Goal: Entertainment & Leisure: Consume media (video, audio)

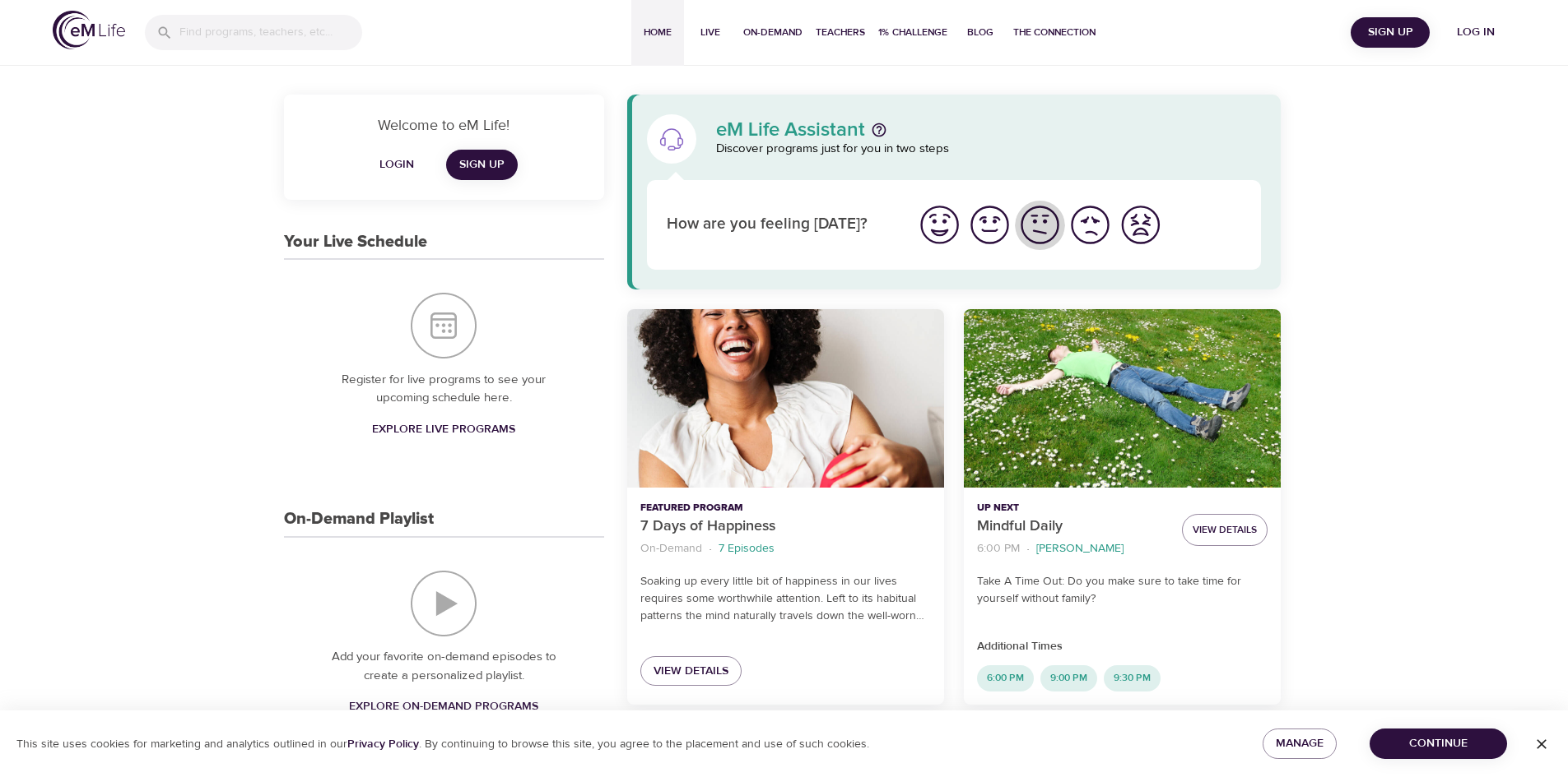
click at [1047, 232] on img "I'm feeling ok" at bounding box center [1039, 225] width 45 height 45
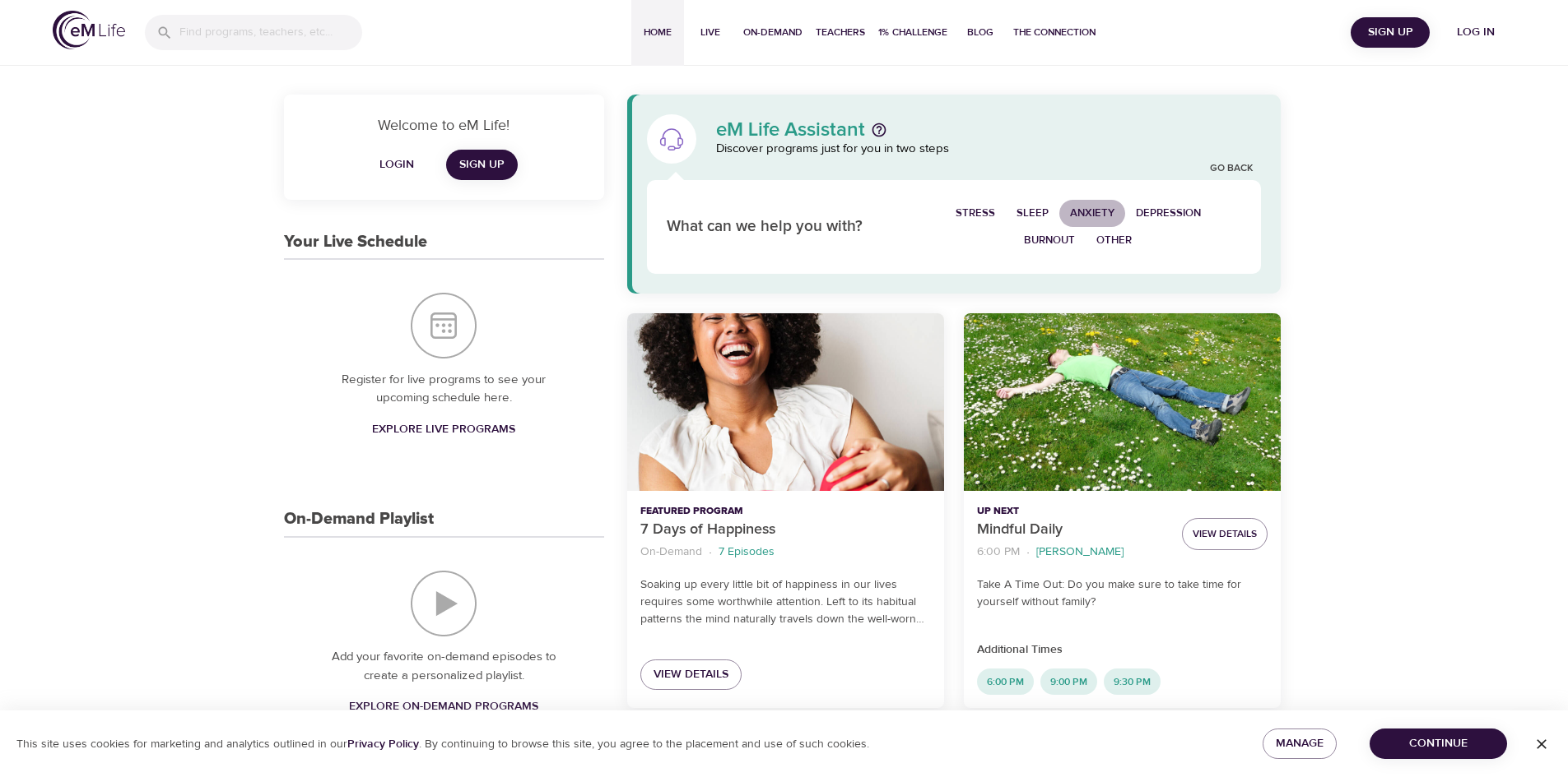
click at [1105, 217] on span "Anxiety" at bounding box center [1092, 213] width 44 height 19
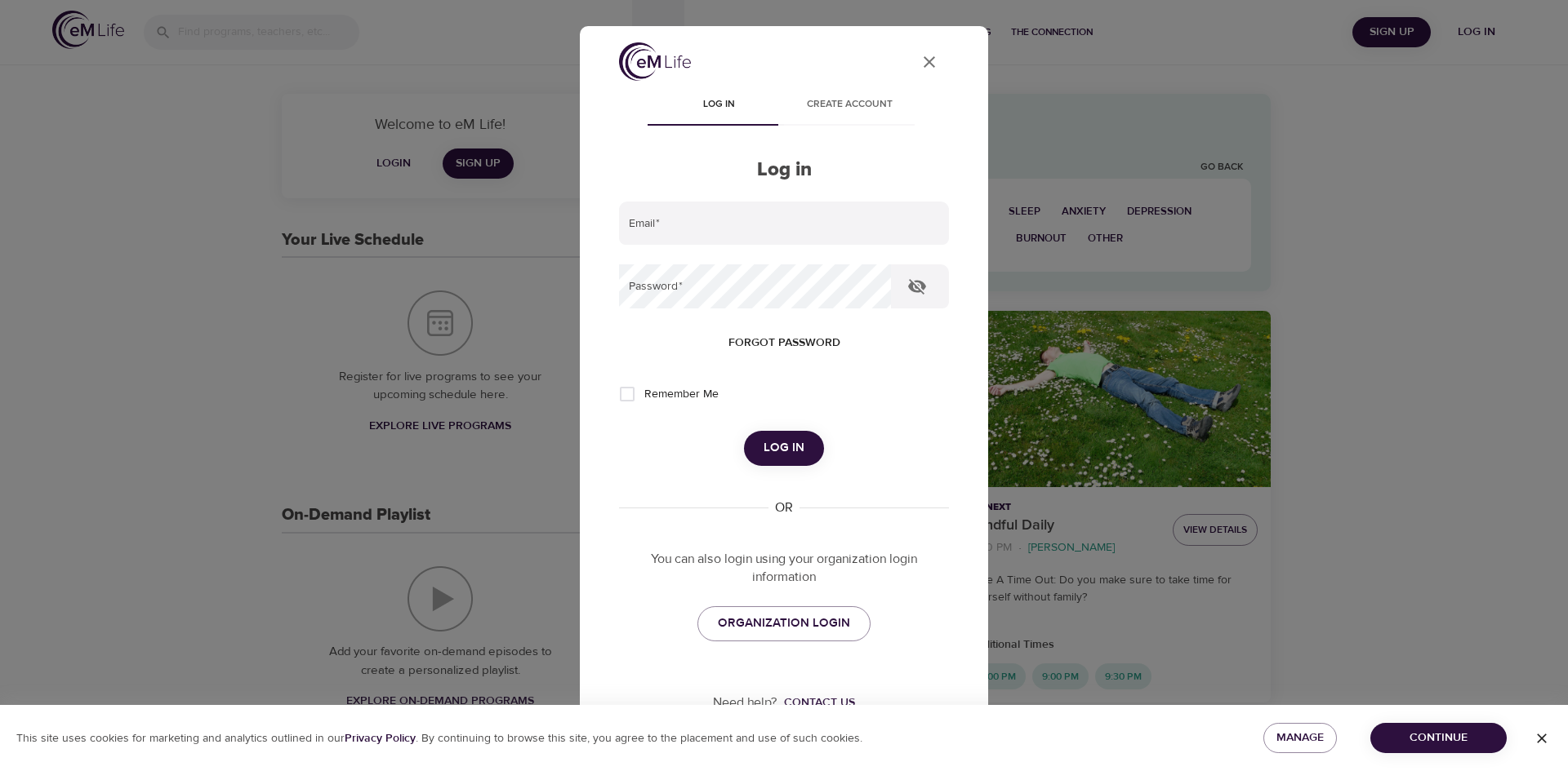
type input "[EMAIL_ADDRESS][DOMAIN_NAME]"
click at [794, 439] on span "Log in" at bounding box center [784, 448] width 41 height 21
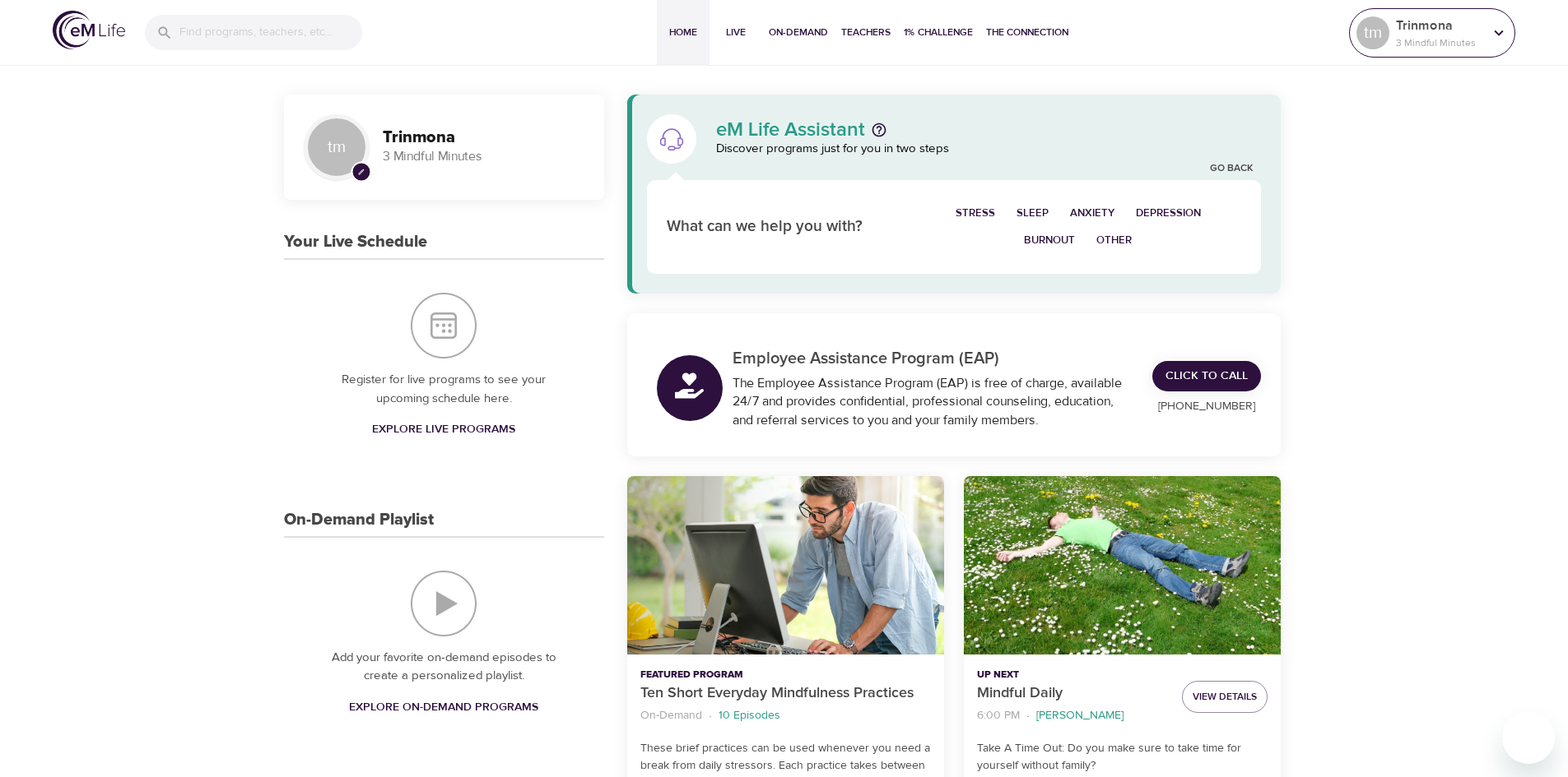
click at [1405, 43] on p "3 Mindful Minutes" at bounding box center [1439, 42] width 88 height 15
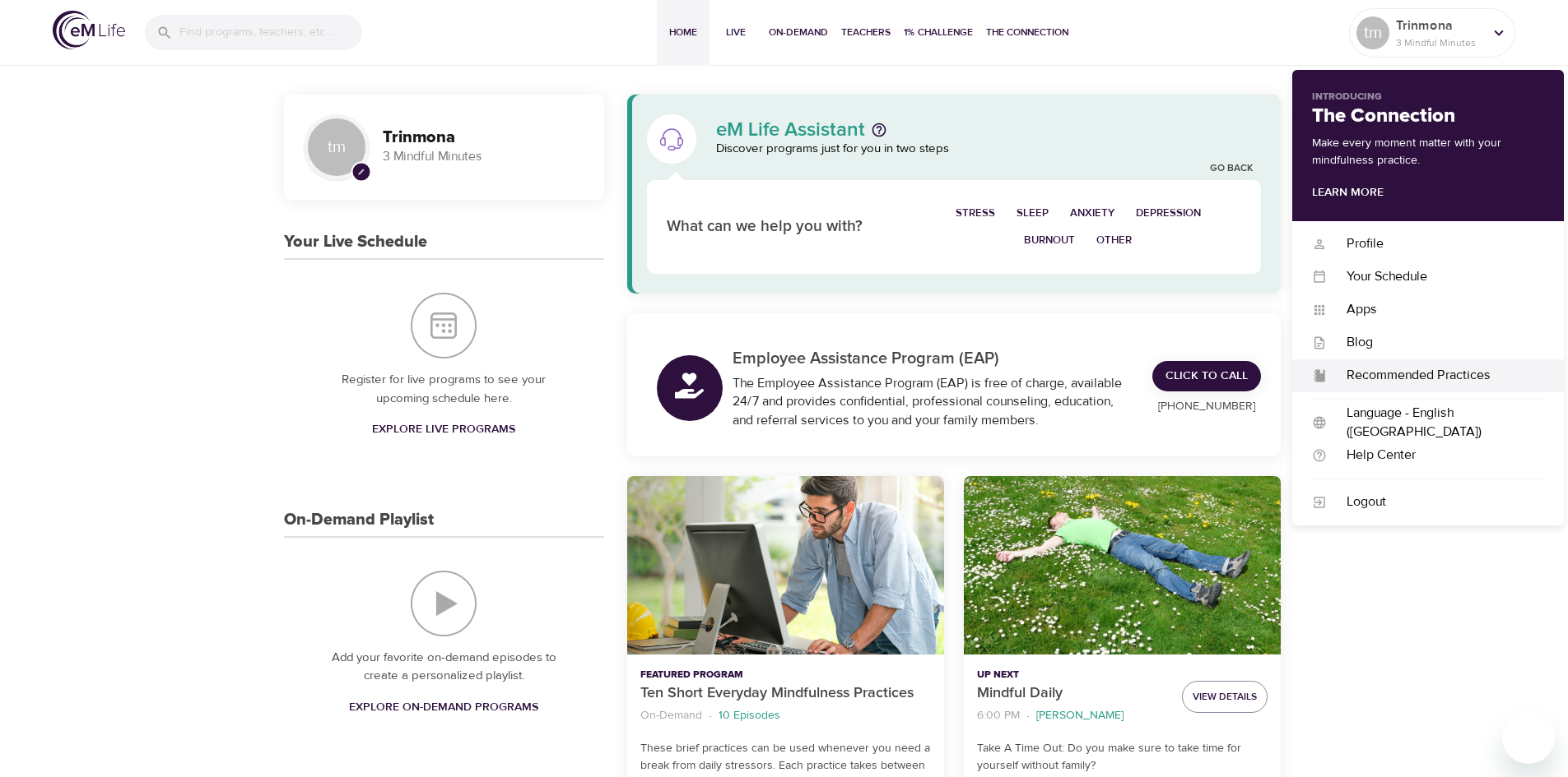
click at [1396, 369] on div "Recommended Practices" at bounding box center [1435, 375] width 218 height 19
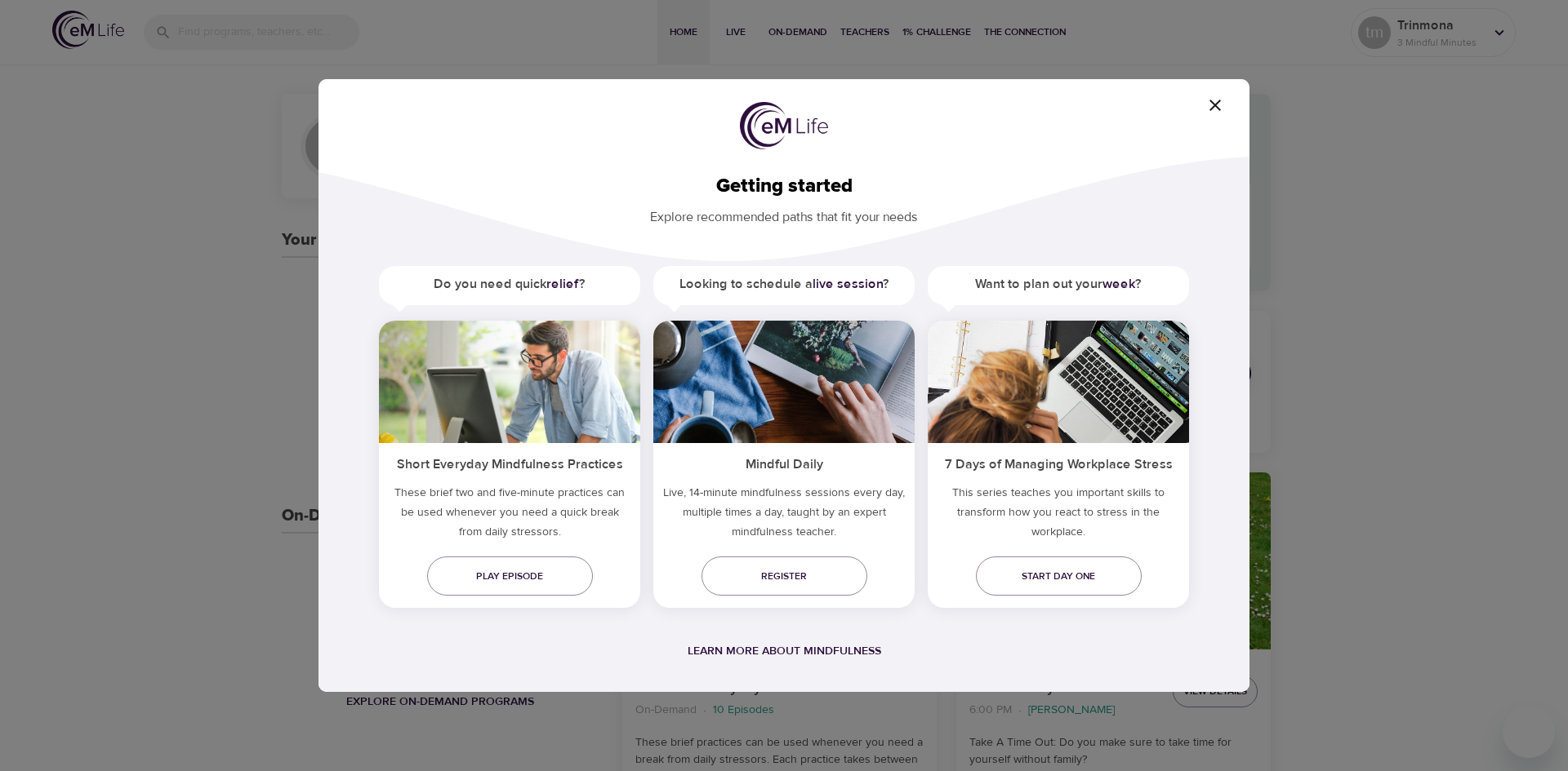
click at [1212, 108] on icon "button" at bounding box center [1214, 105] width 11 height 11
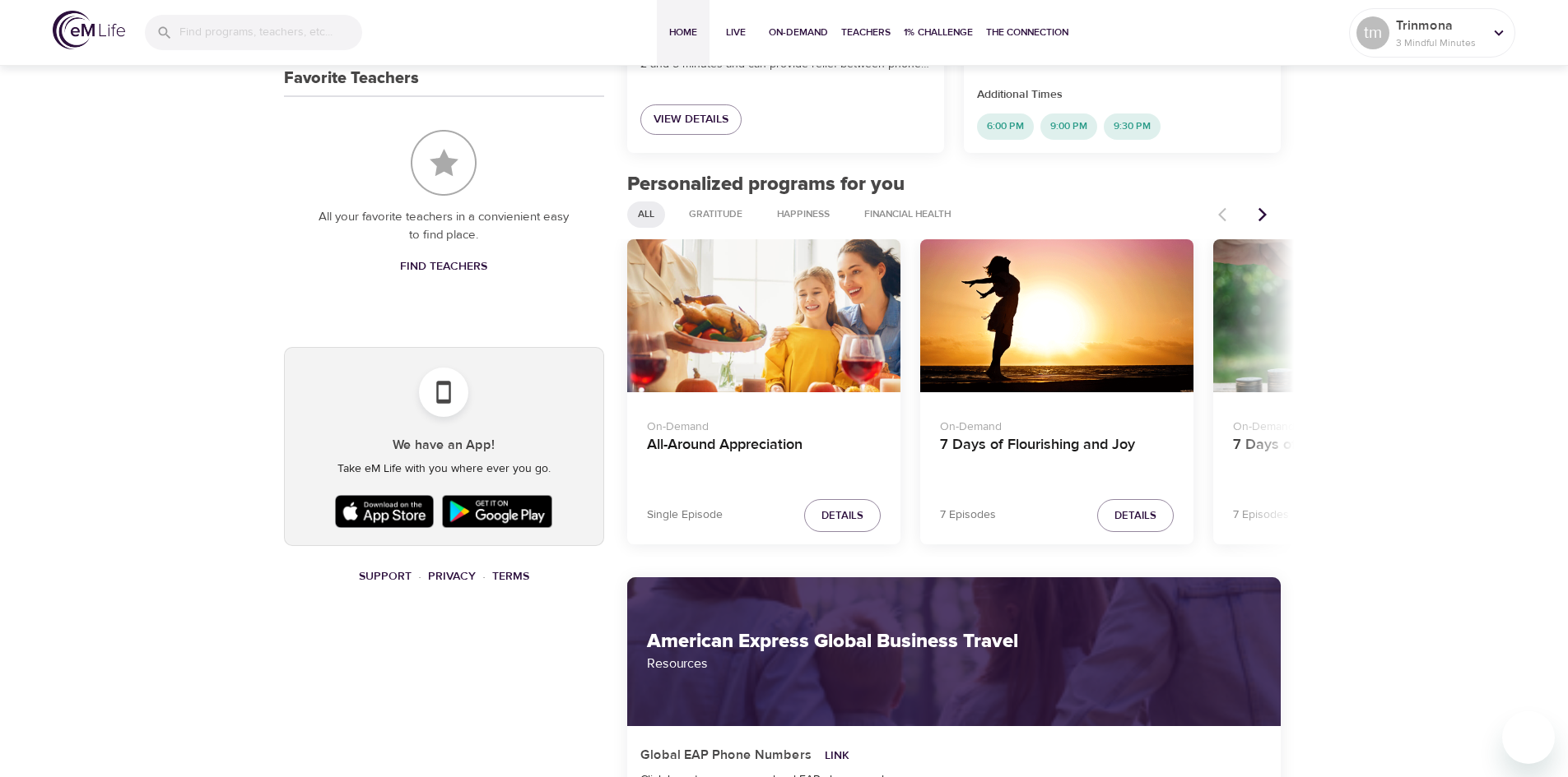
scroll to position [741, 0]
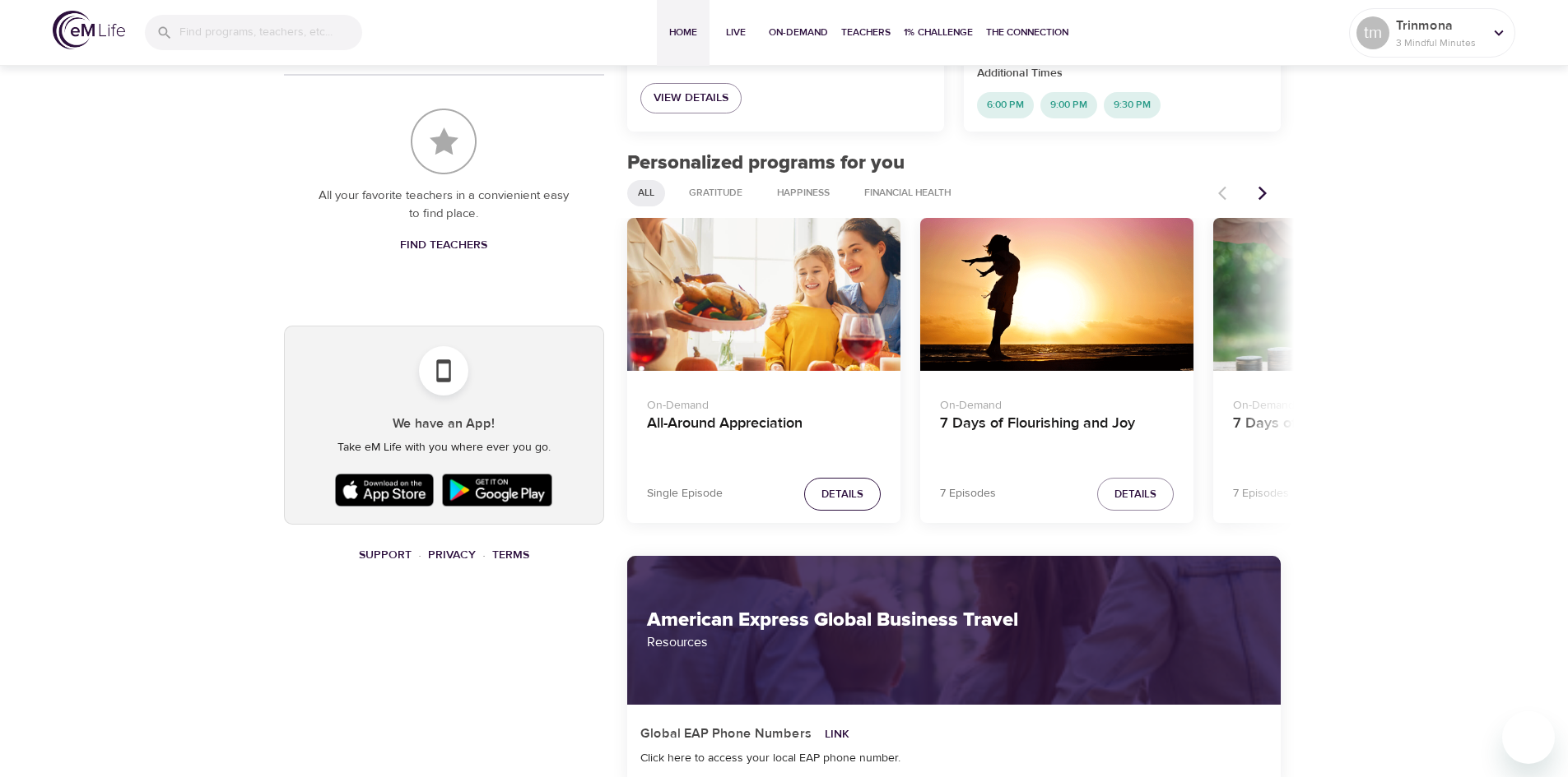
click at [839, 492] on span "Details" at bounding box center [842, 494] width 42 height 19
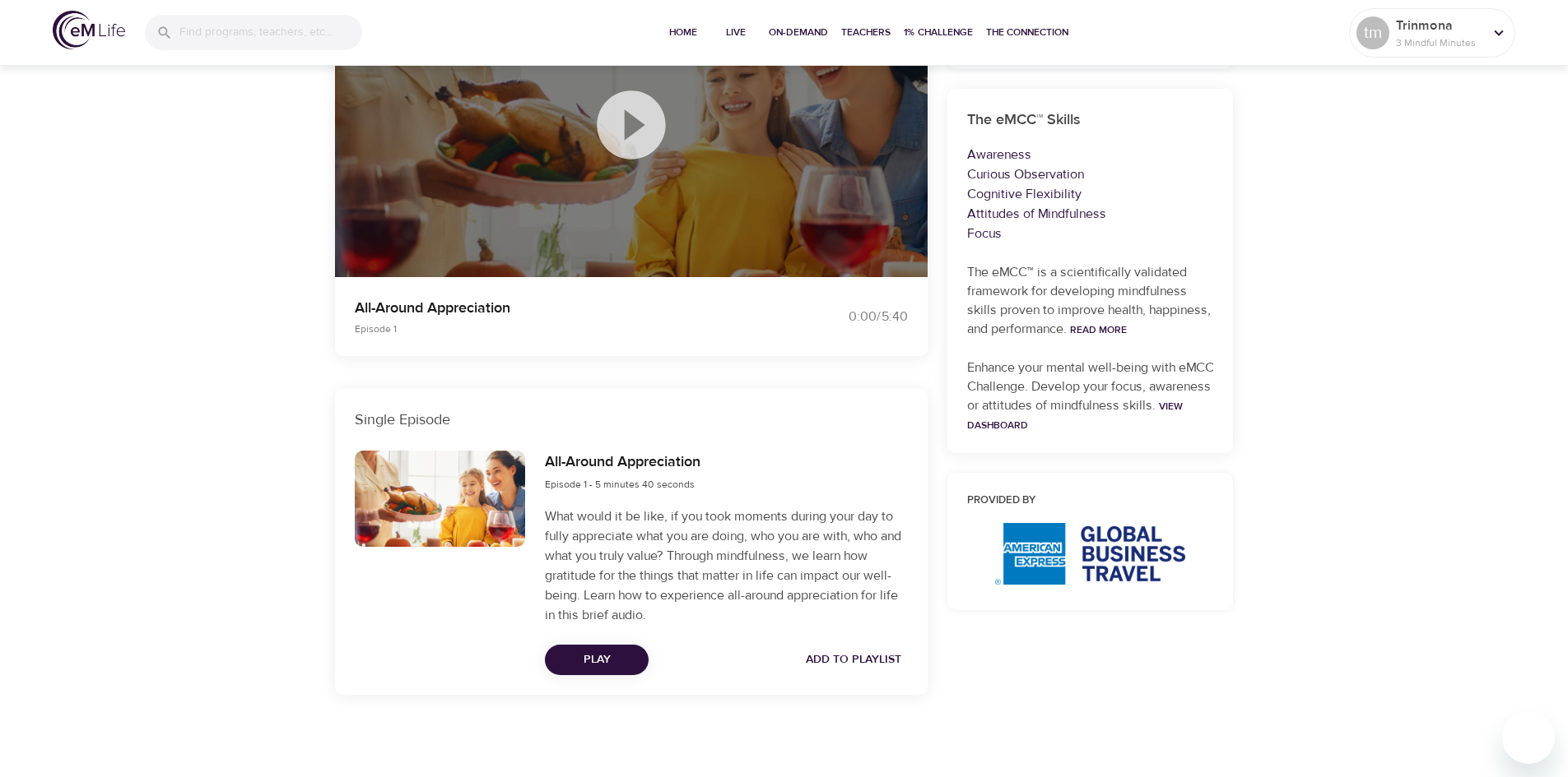
scroll to position [348, 0]
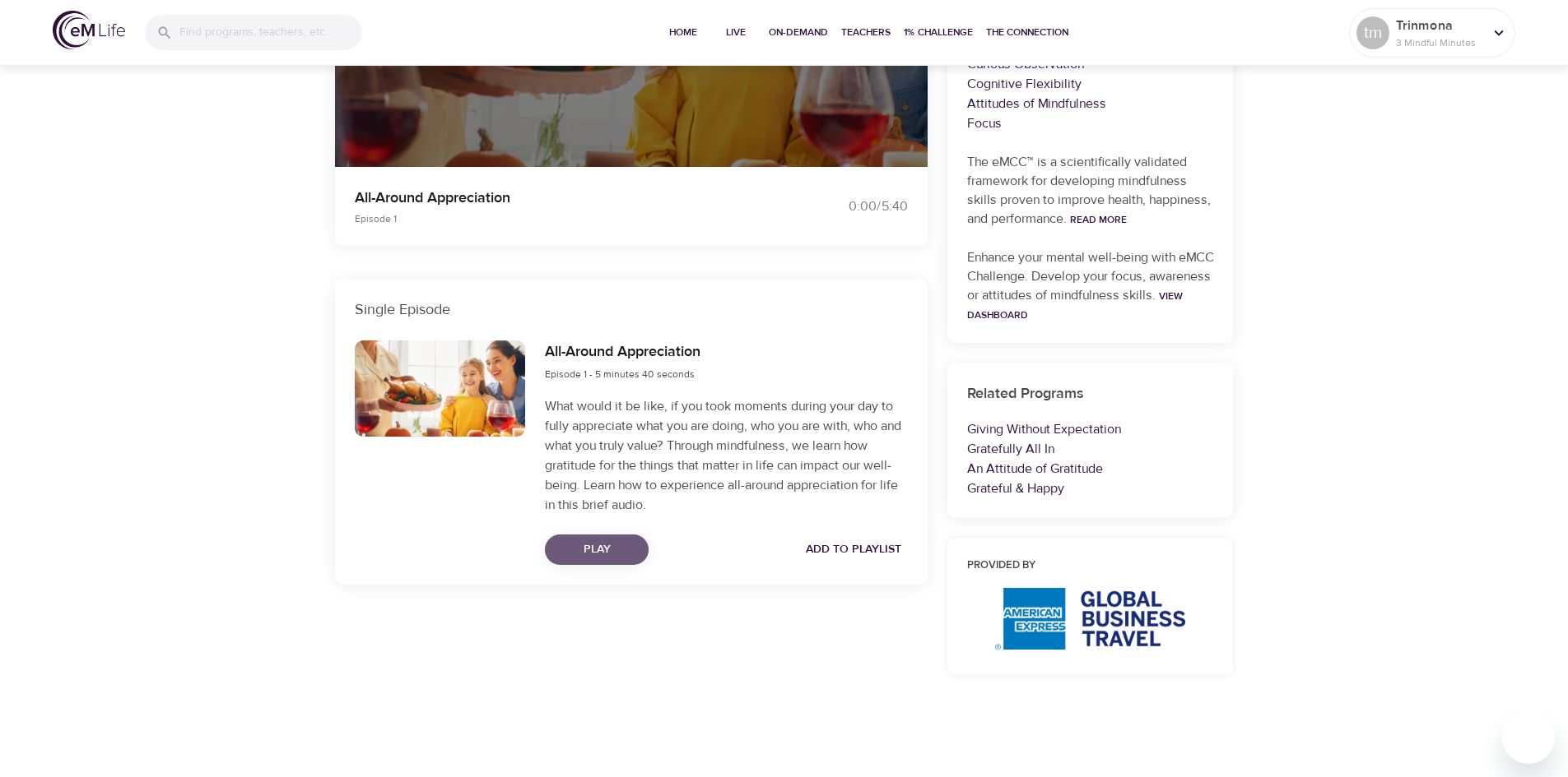
click at [636, 545] on button "Play" at bounding box center [596, 550] width 103 height 30
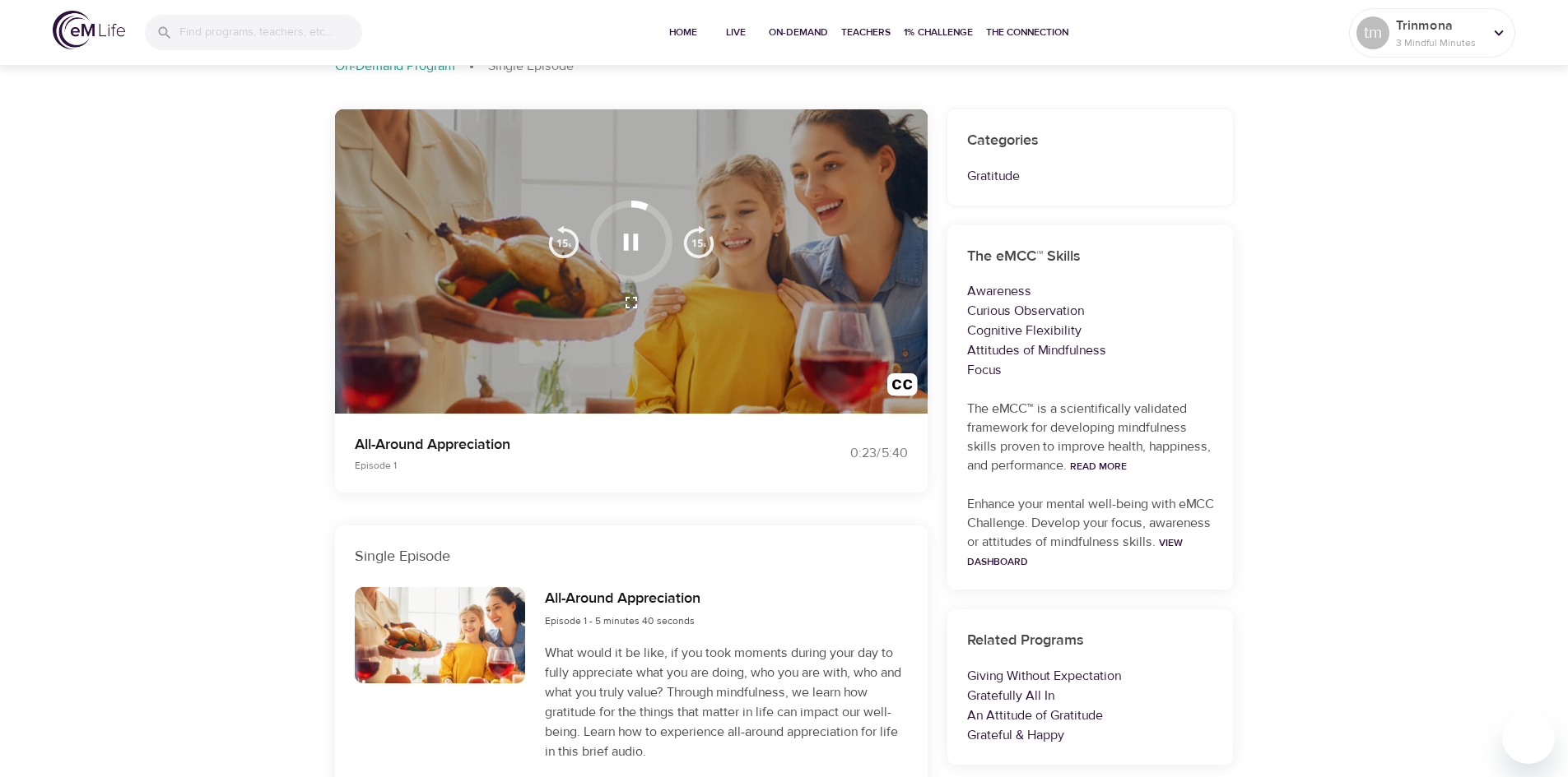
scroll to position [0, 0]
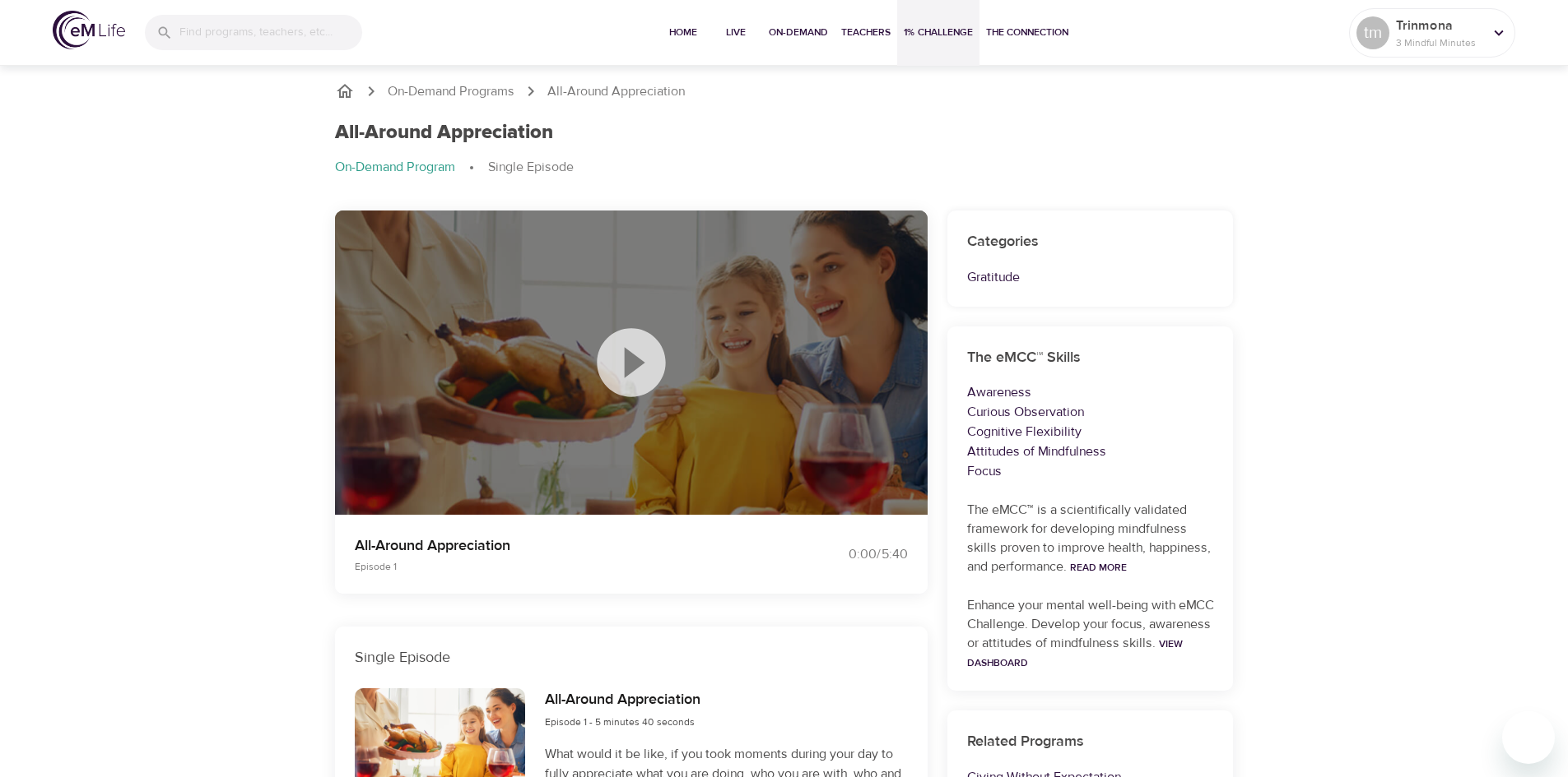
click at [924, 35] on span "1% Challenge" at bounding box center [938, 33] width 69 height 18
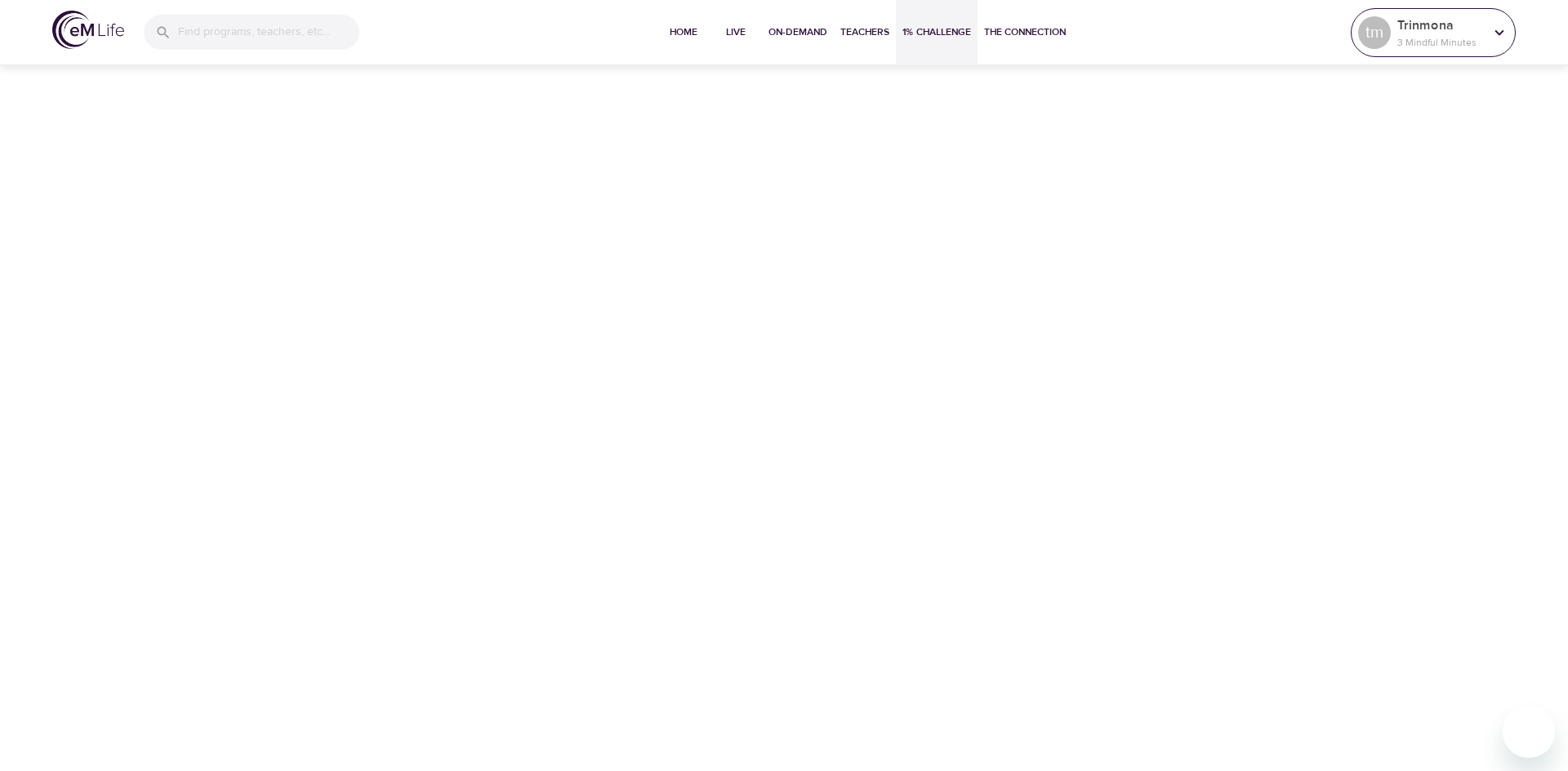
click at [1440, 51] on div "Trinmona 3 Mindful Minutes" at bounding box center [1441, 32] width 93 height 41
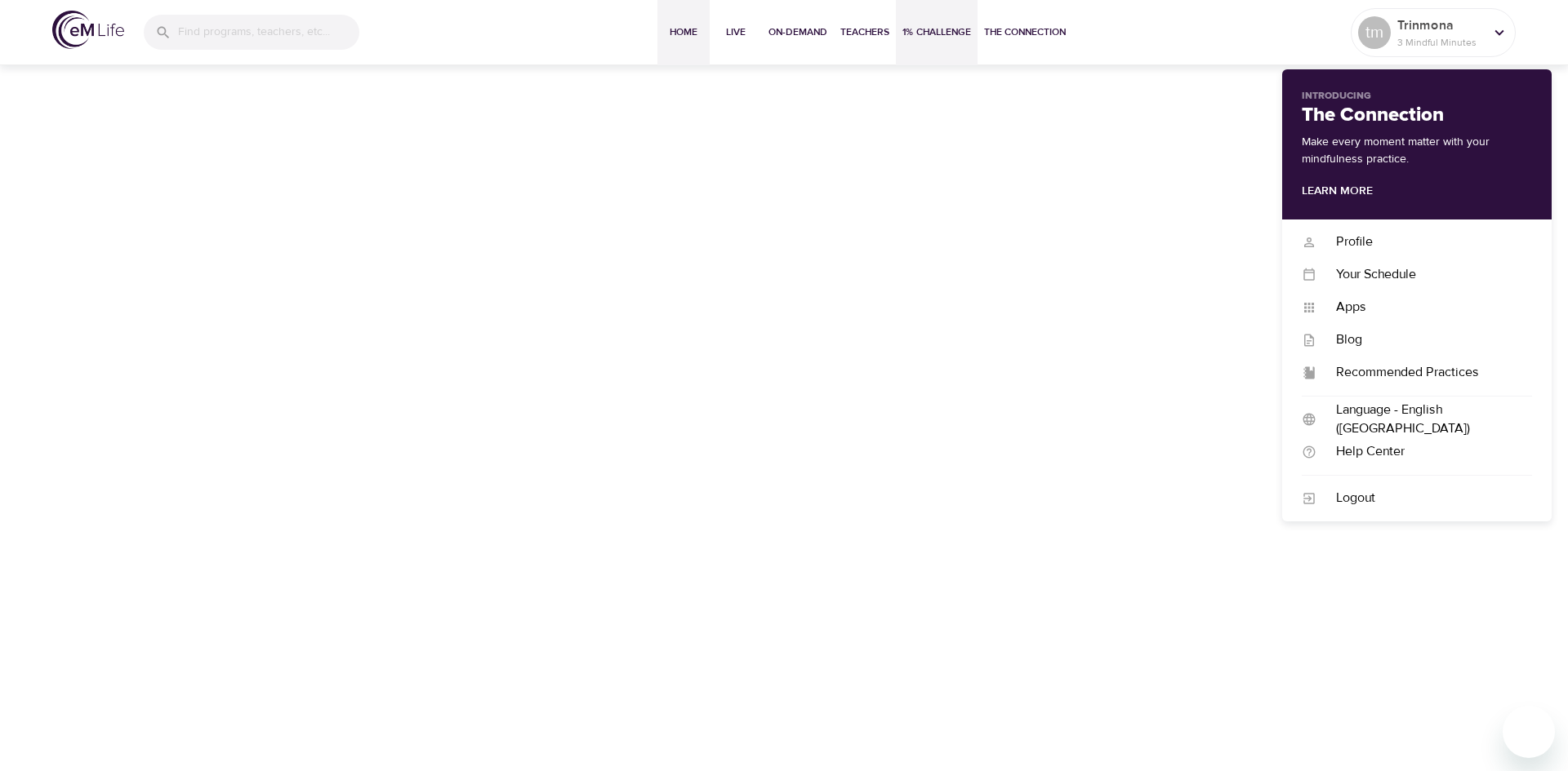
click at [691, 39] on span "Home" at bounding box center [684, 32] width 39 height 18
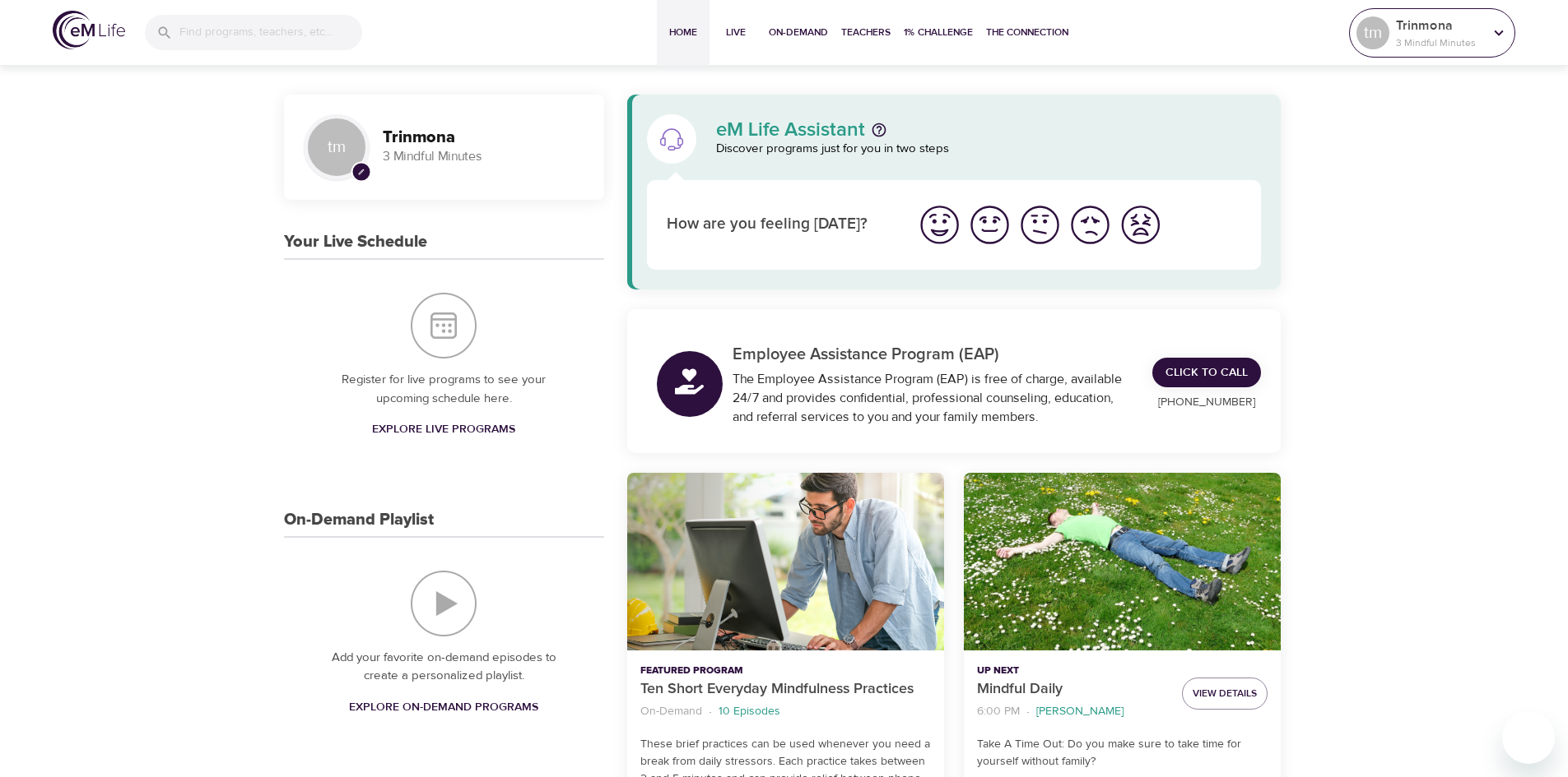
click at [1434, 48] on p "3 Mindful Minutes" at bounding box center [1439, 42] width 88 height 15
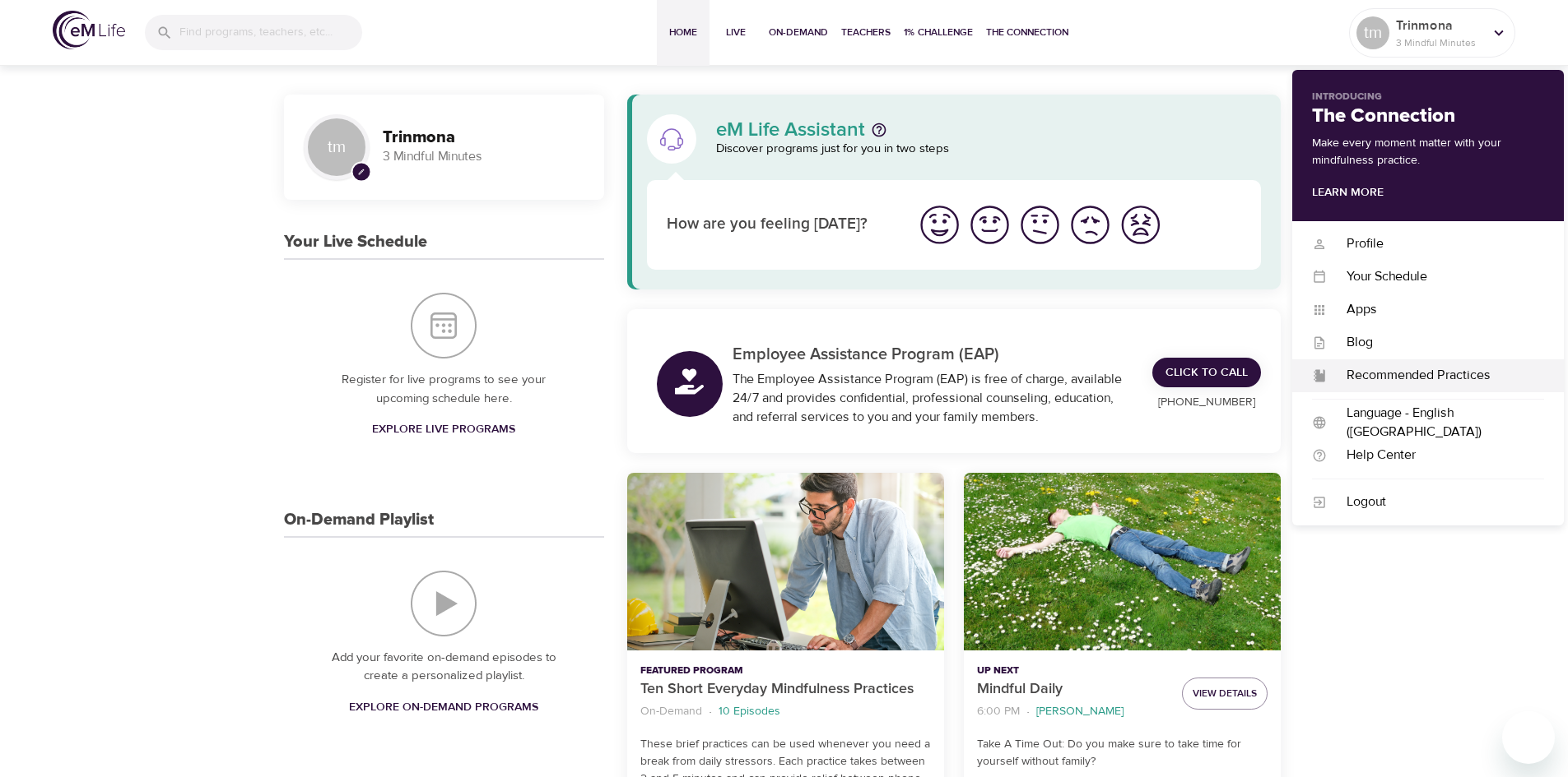
click at [1455, 378] on div "Recommended Practices" at bounding box center [1435, 375] width 218 height 19
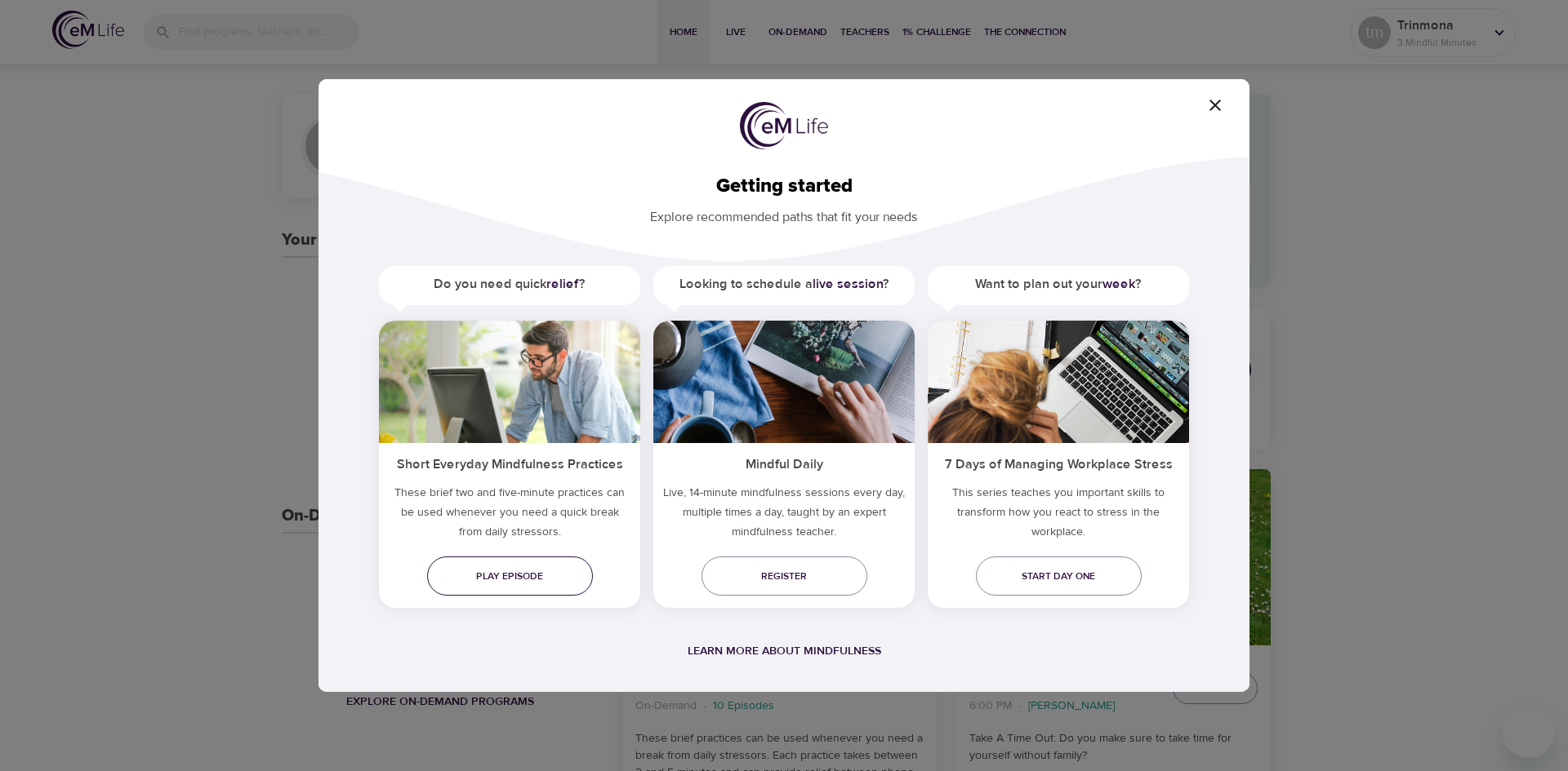
click at [558, 575] on span "Play episode" at bounding box center [510, 577] width 140 height 18
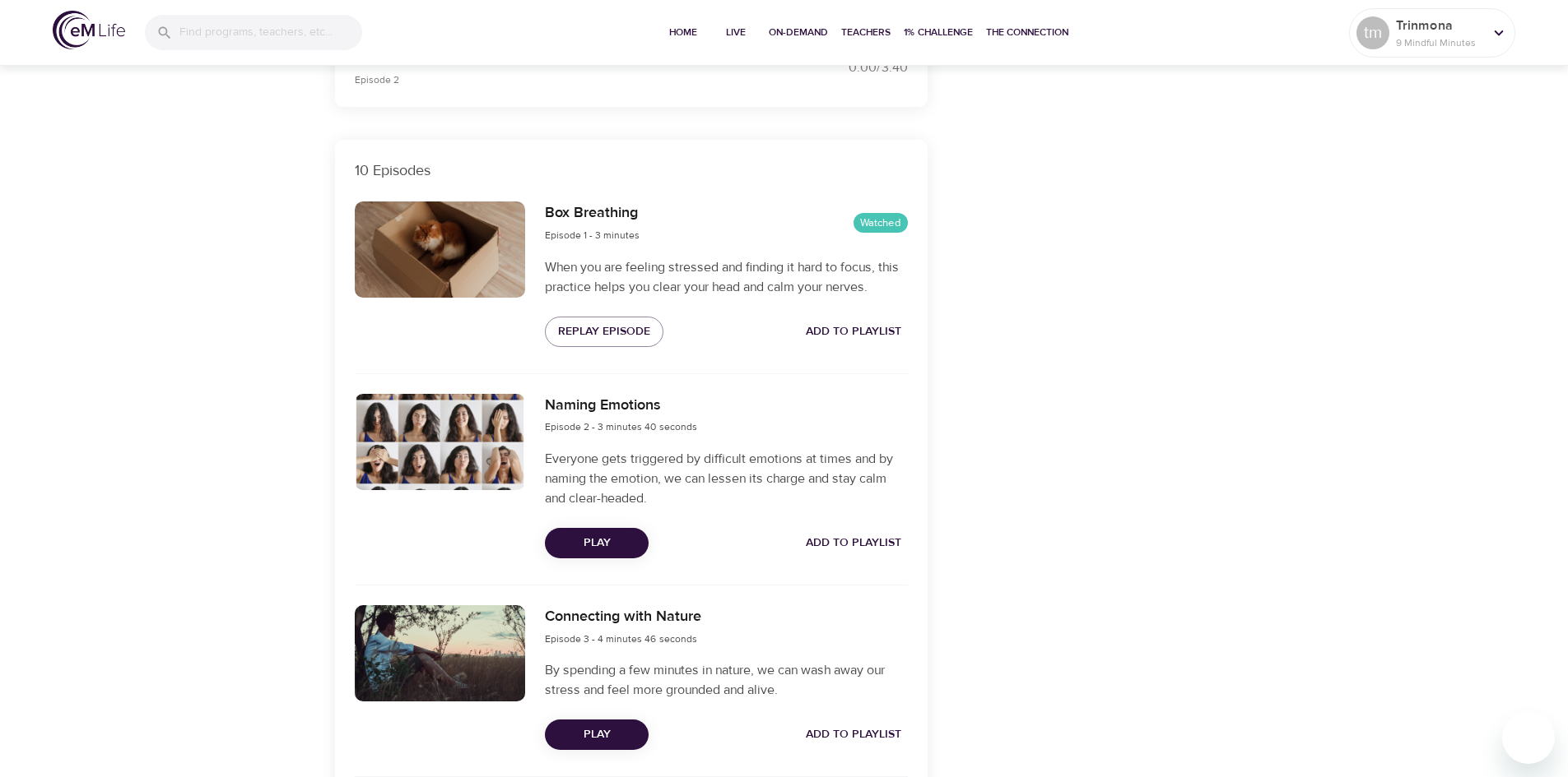
scroll to position [493, 0]
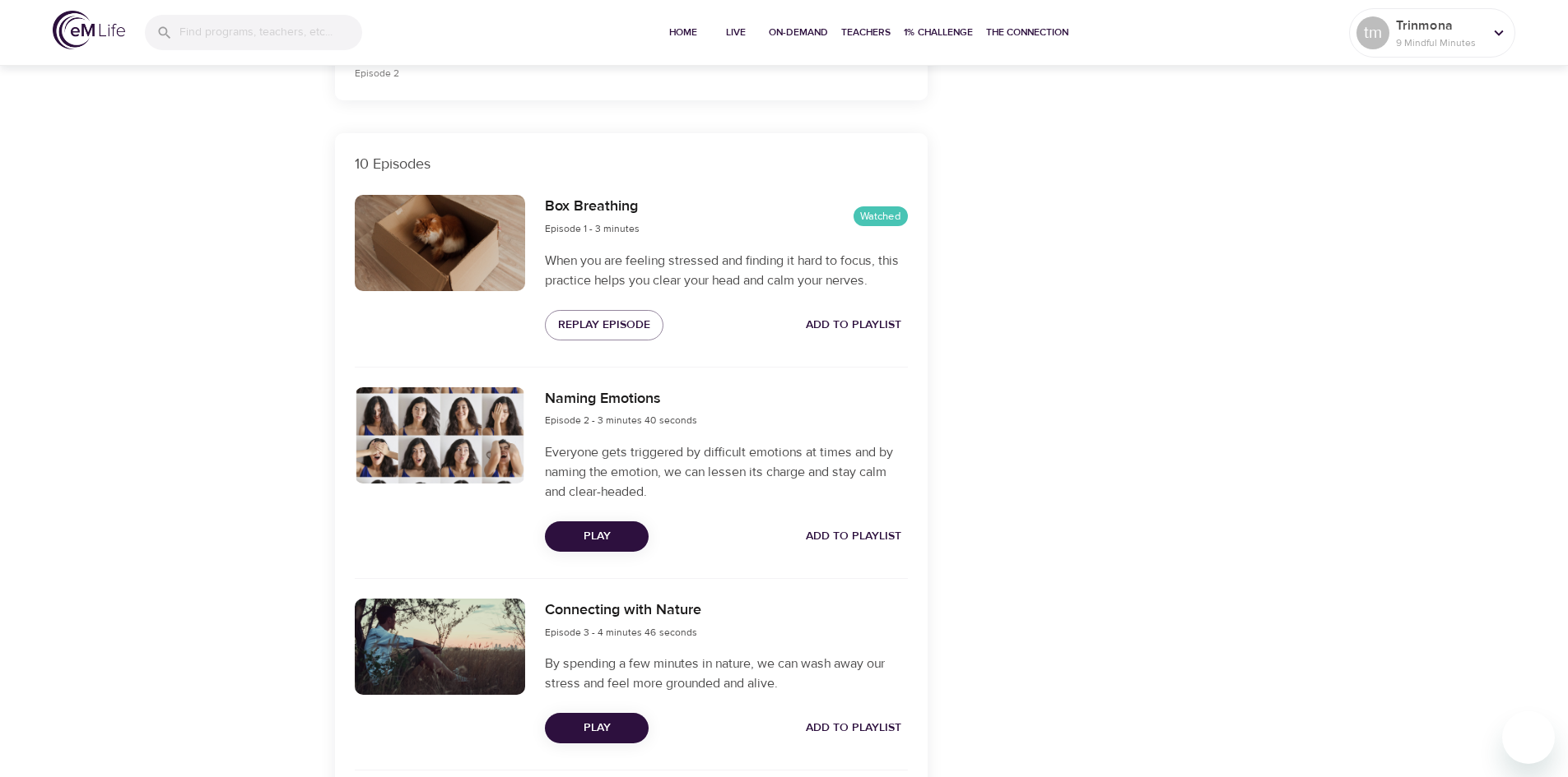
click at [629, 726] on span "Play" at bounding box center [596, 727] width 77 height 20
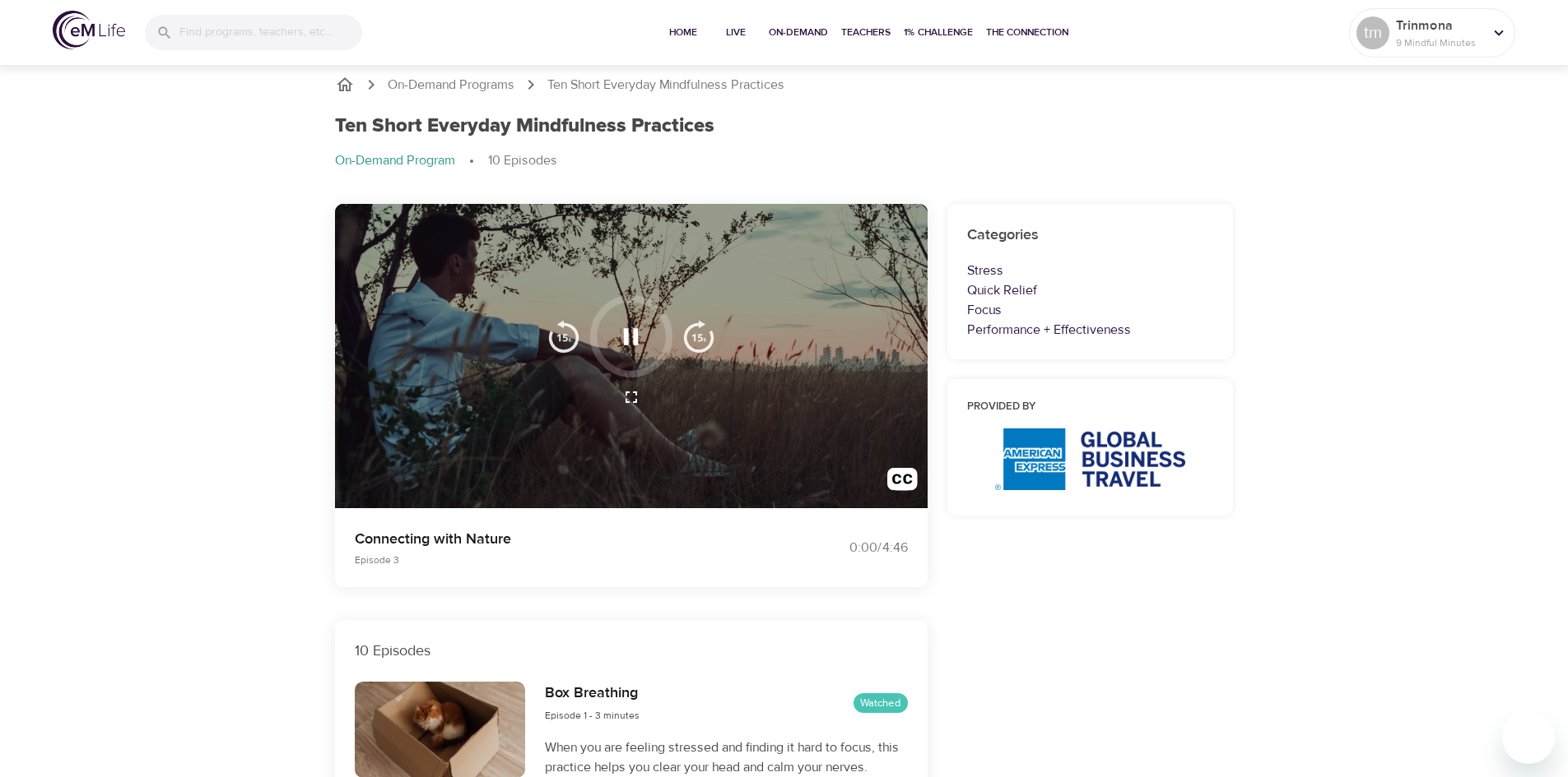
scroll to position [0, 0]
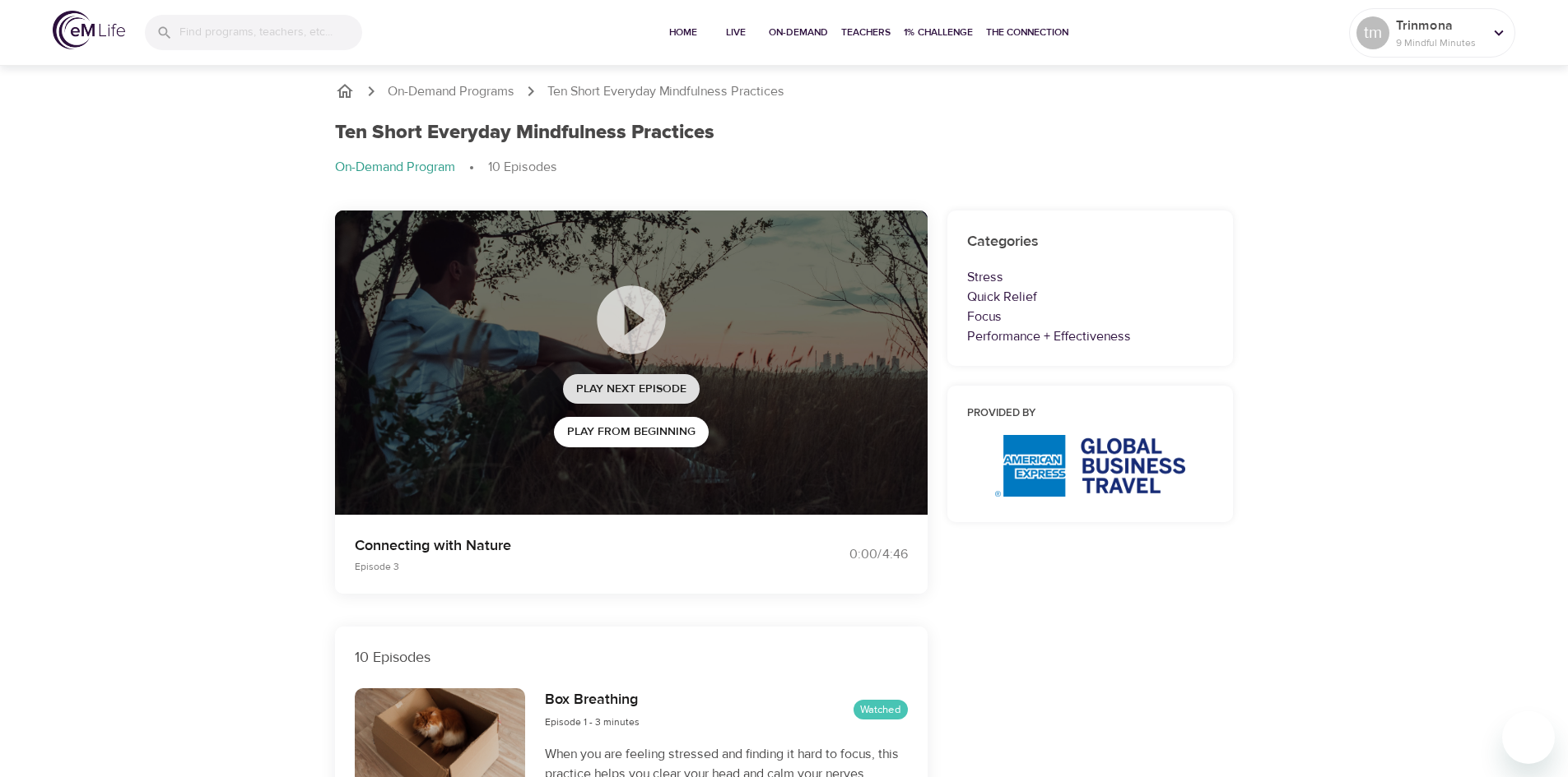
click at [647, 389] on span "Play Next Episode" at bounding box center [631, 389] width 111 height 20
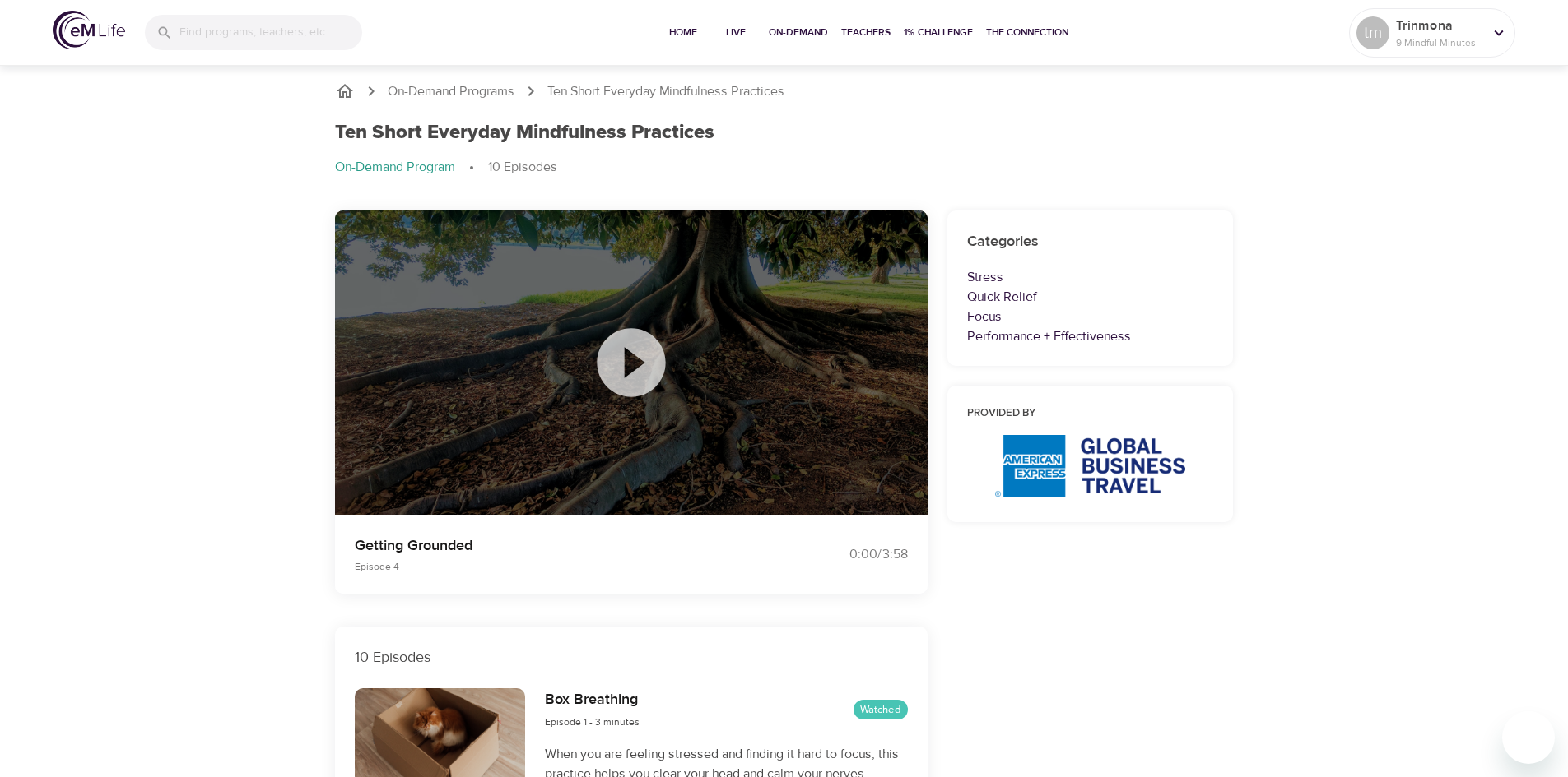
click at [635, 355] on icon at bounding box center [631, 362] width 68 height 68
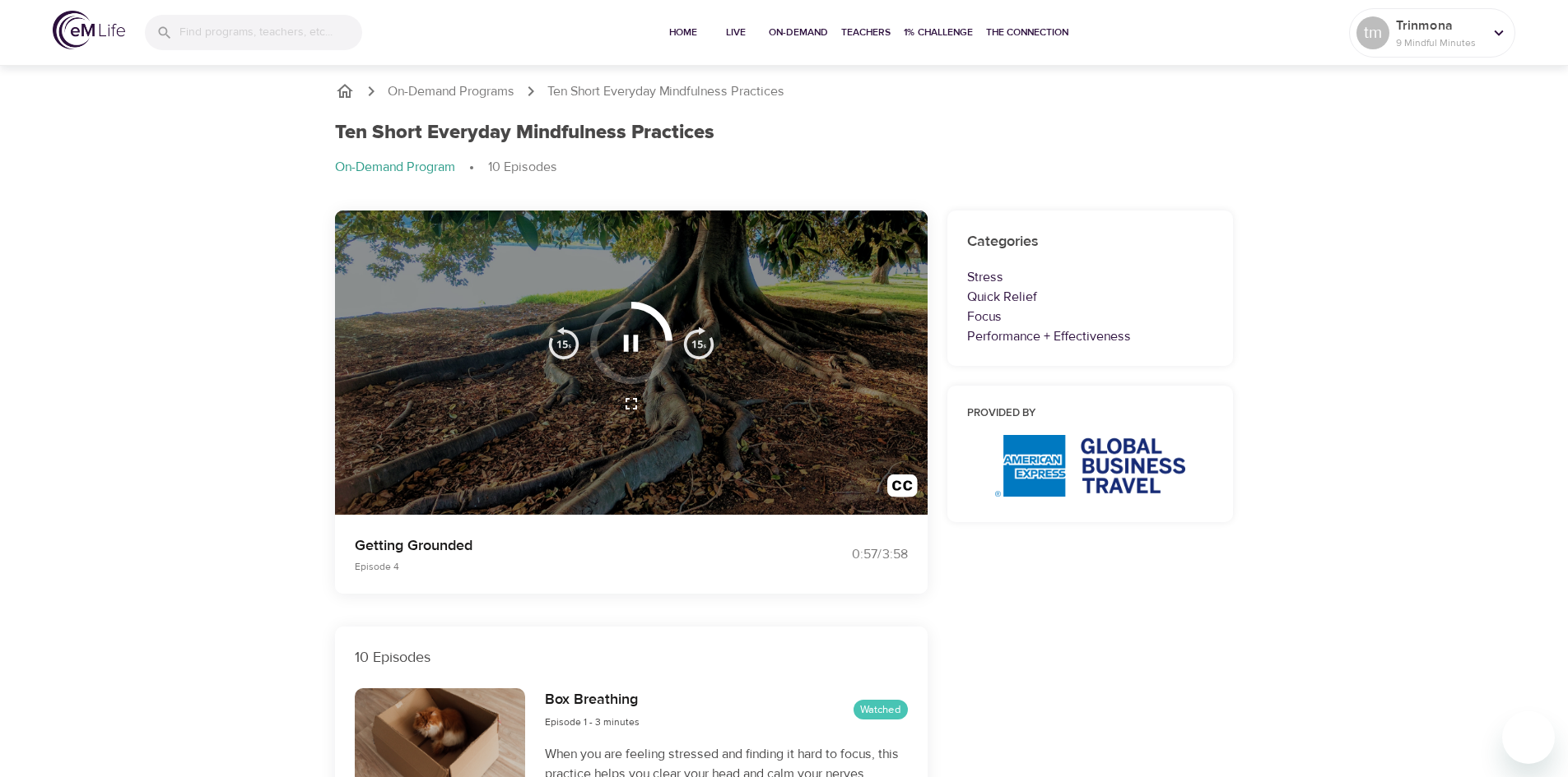
drag, startPoint x: 1207, startPoint y: 0, endPoint x: 1132, endPoint y: 138, distance: 157.1
click at [1132, 138] on div "Ten Short Everyday Mindfulness Practices" at bounding box center [784, 133] width 899 height 24
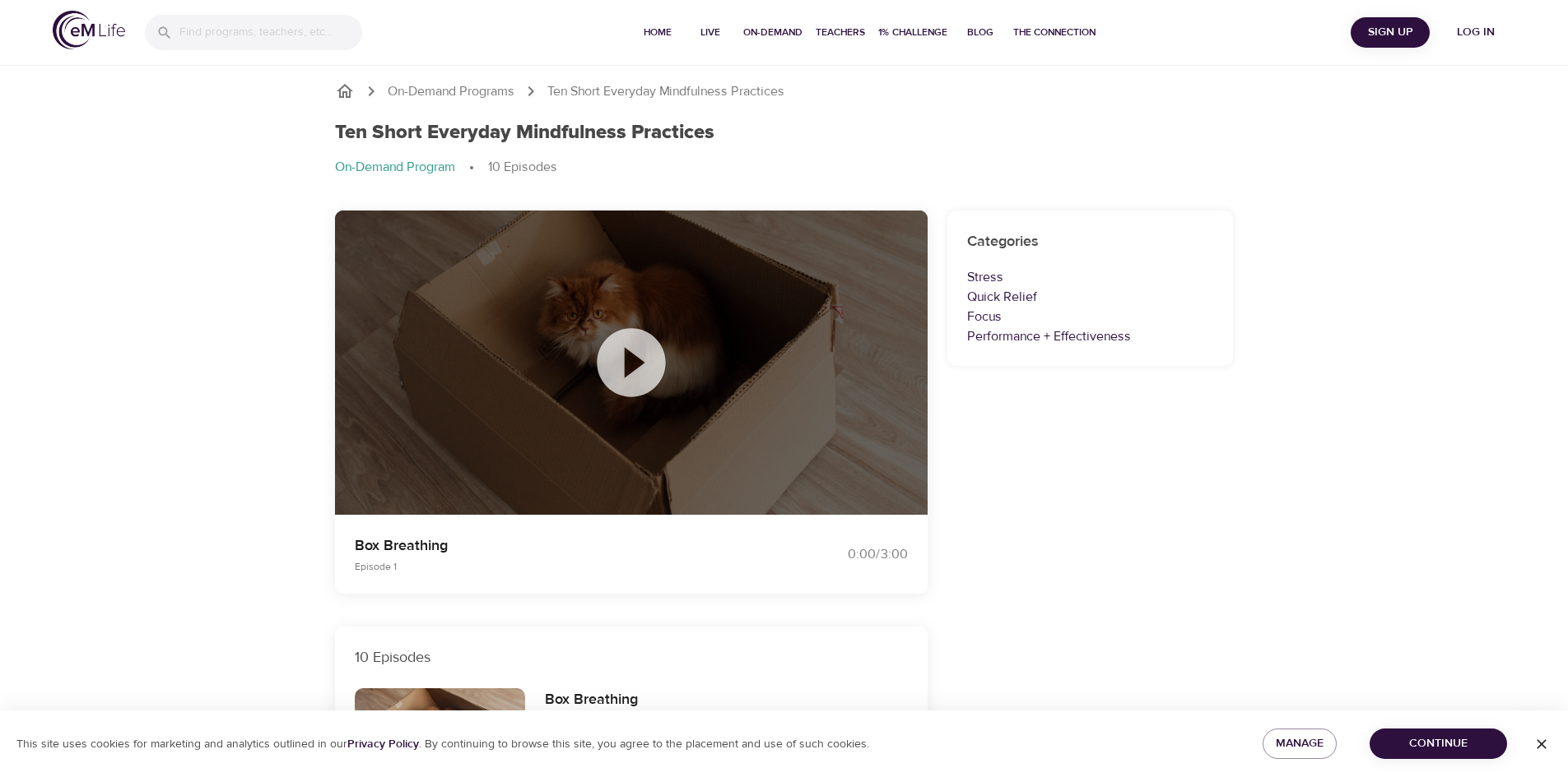
click at [1377, 37] on span "Sign Up" at bounding box center [1390, 32] width 65 height 20
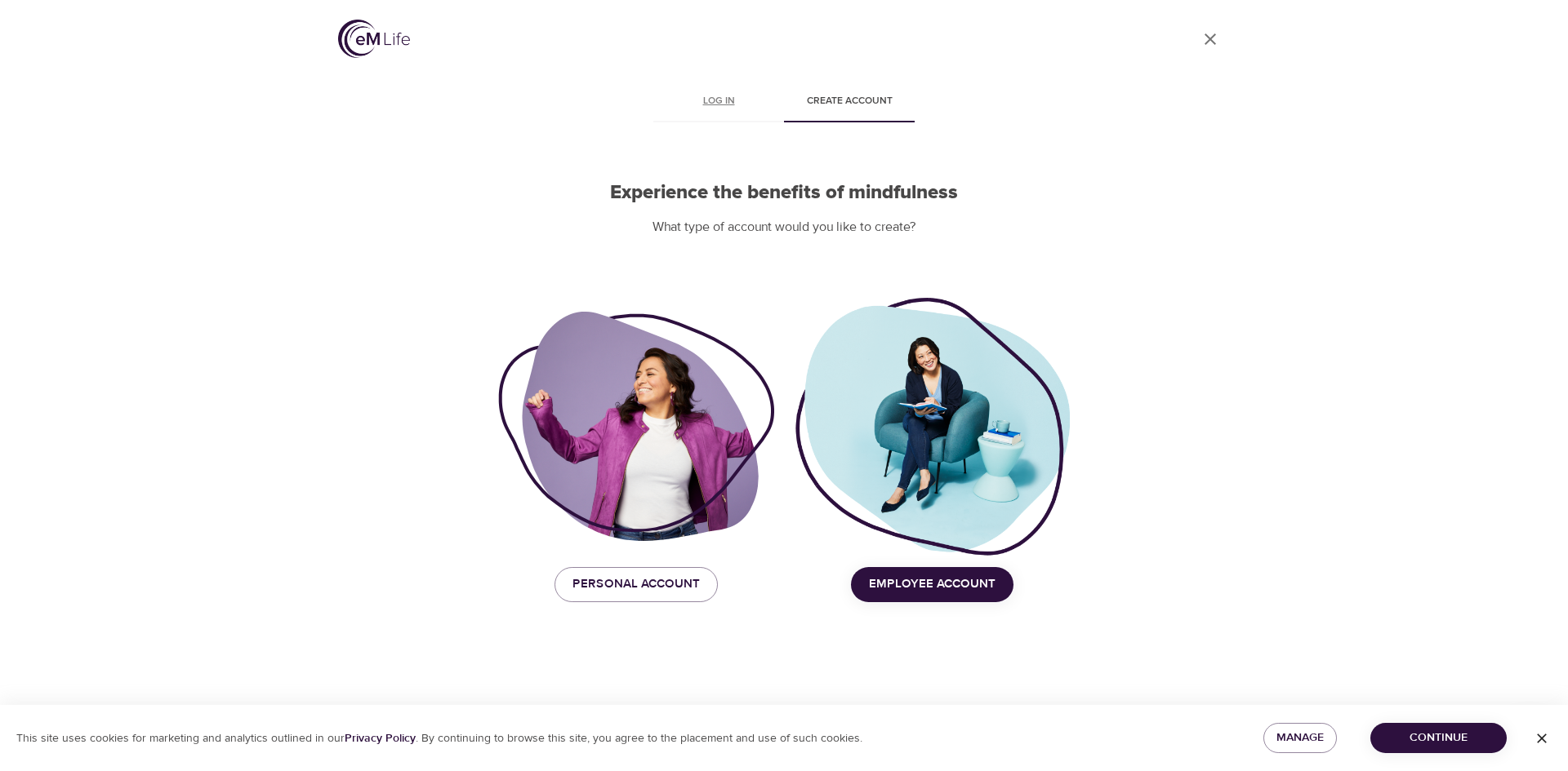
click at [736, 104] on span "Log in" at bounding box center [719, 102] width 111 height 18
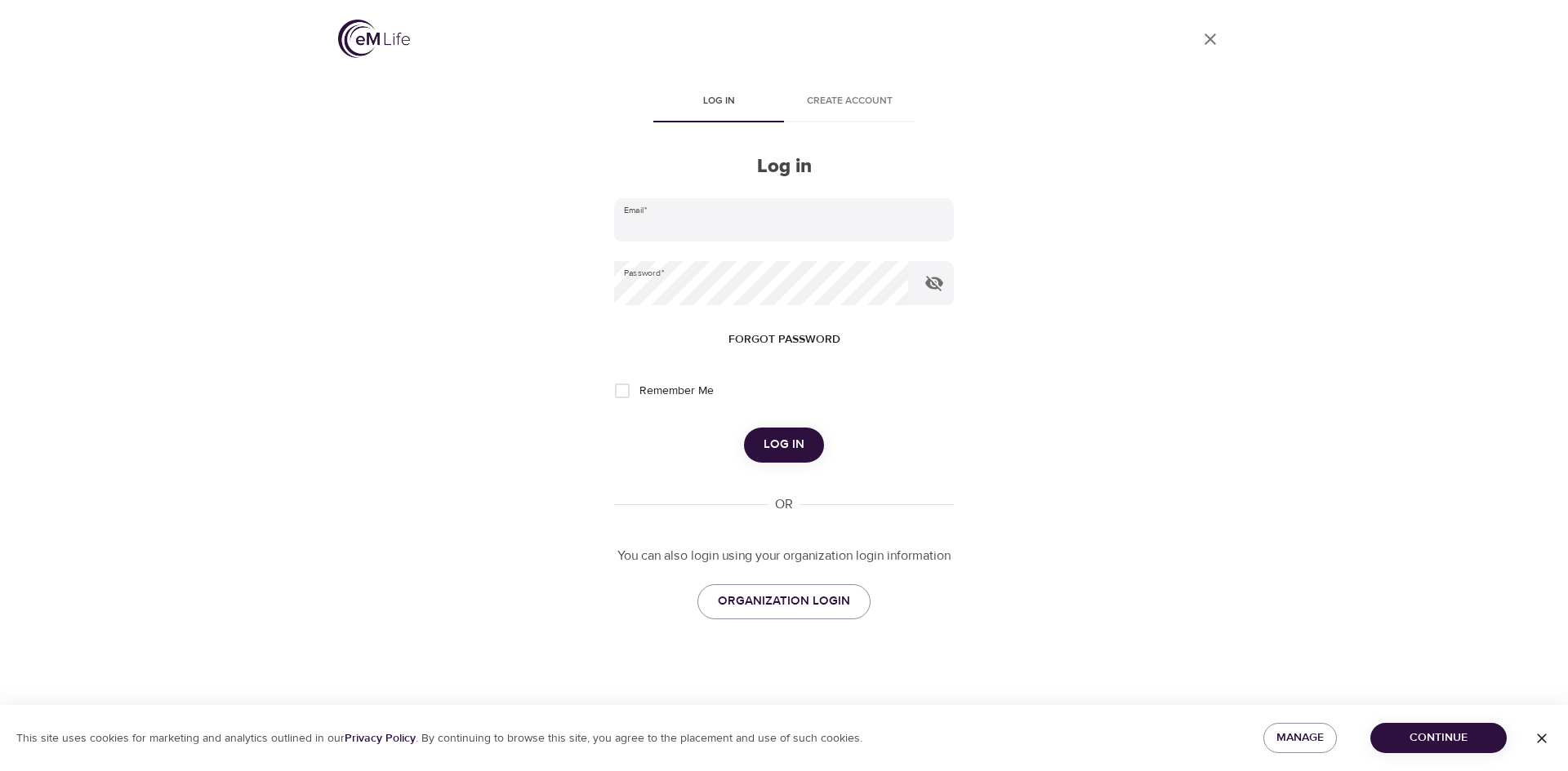
type input "[EMAIL_ADDRESS][DOMAIN_NAME]"
click at [775, 448] on span "Log in" at bounding box center [784, 445] width 41 height 21
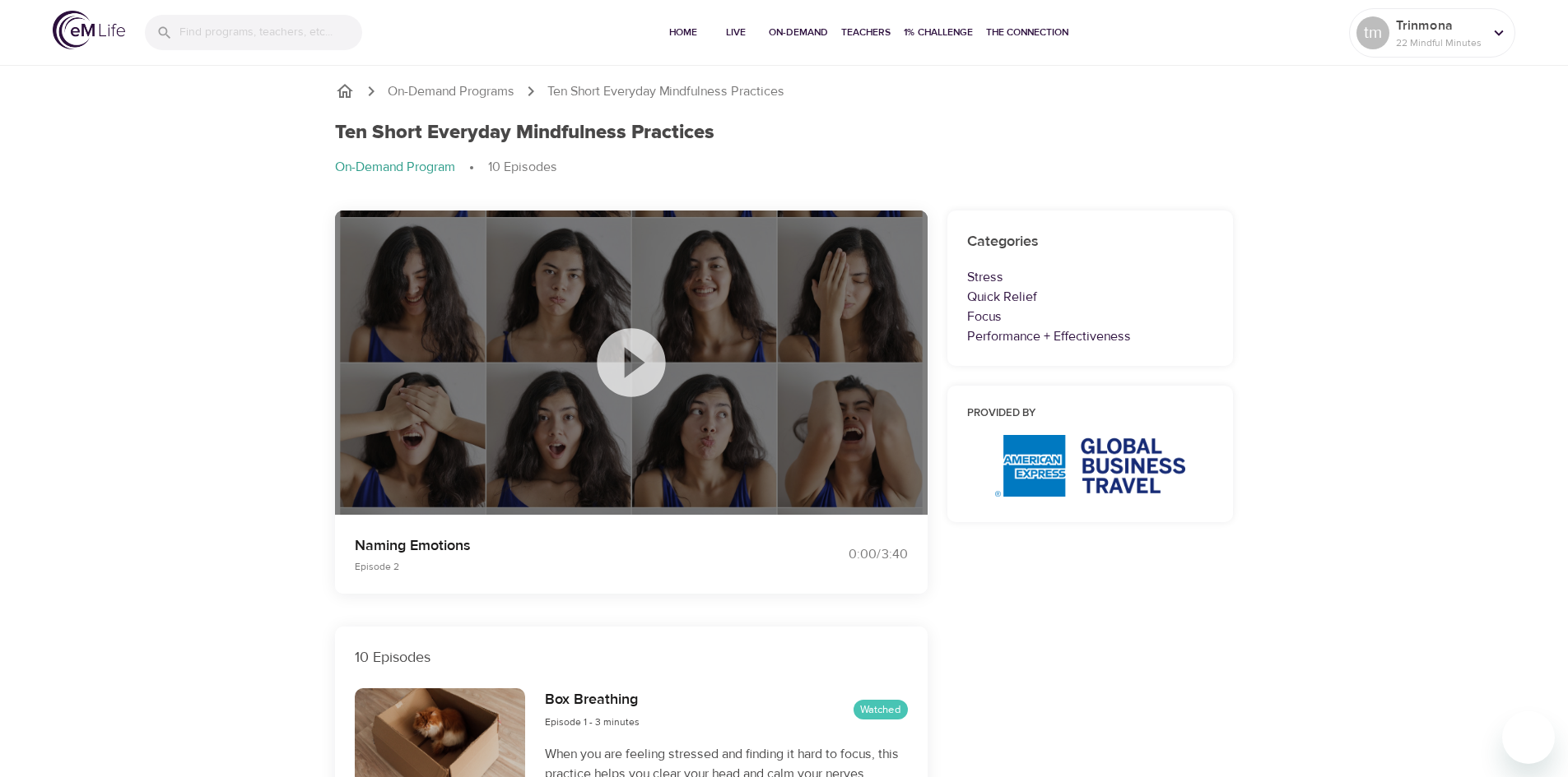
click at [264, 39] on input "search" at bounding box center [271, 33] width 183 height 35
paste input "Ten Short Everyday Mindfulness Practices"
type input "Ten Short Everyday Mindfulness Practices"
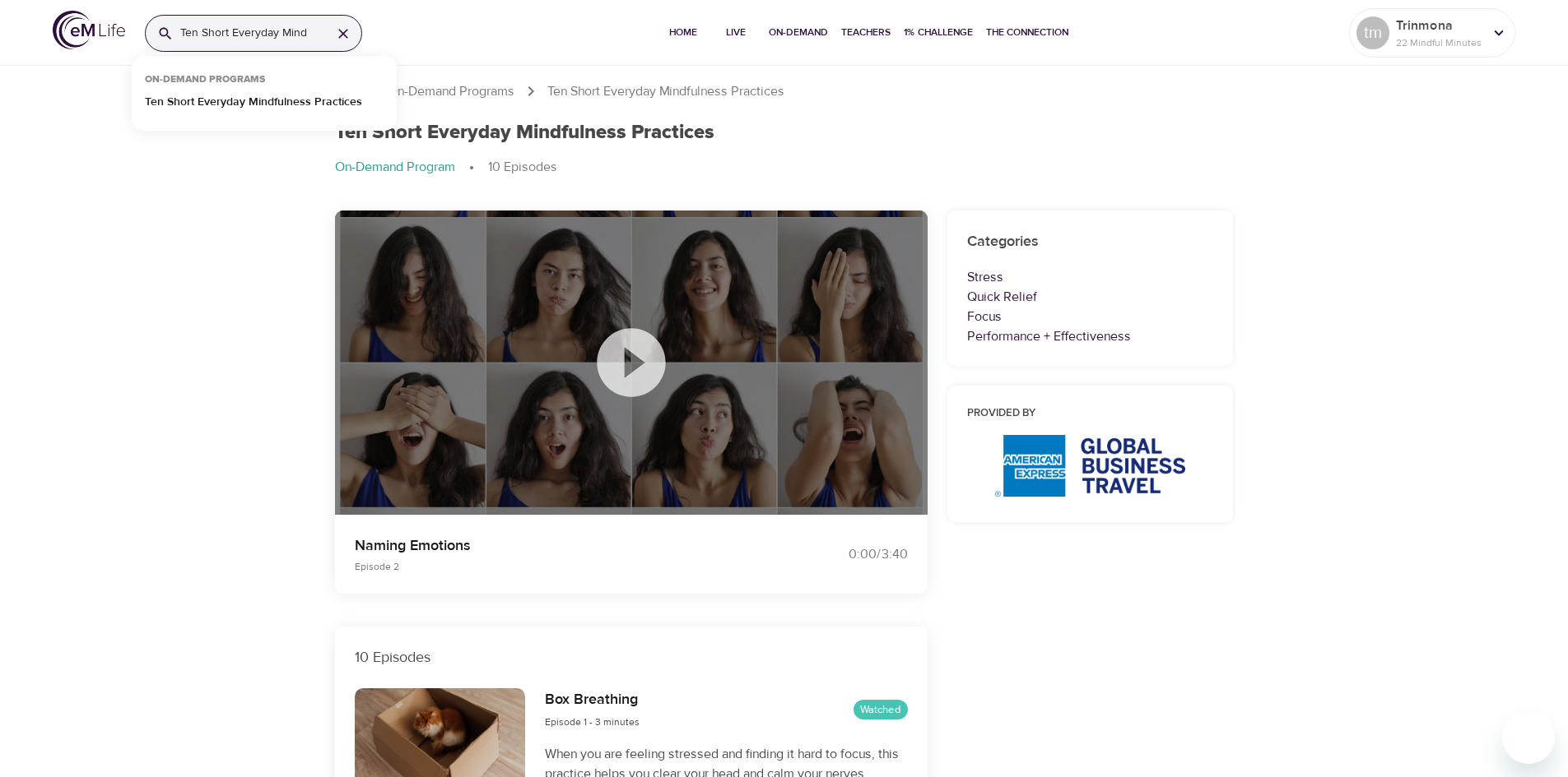
click at [644, 363] on icon at bounding box center [631, 362] width 68 height 68
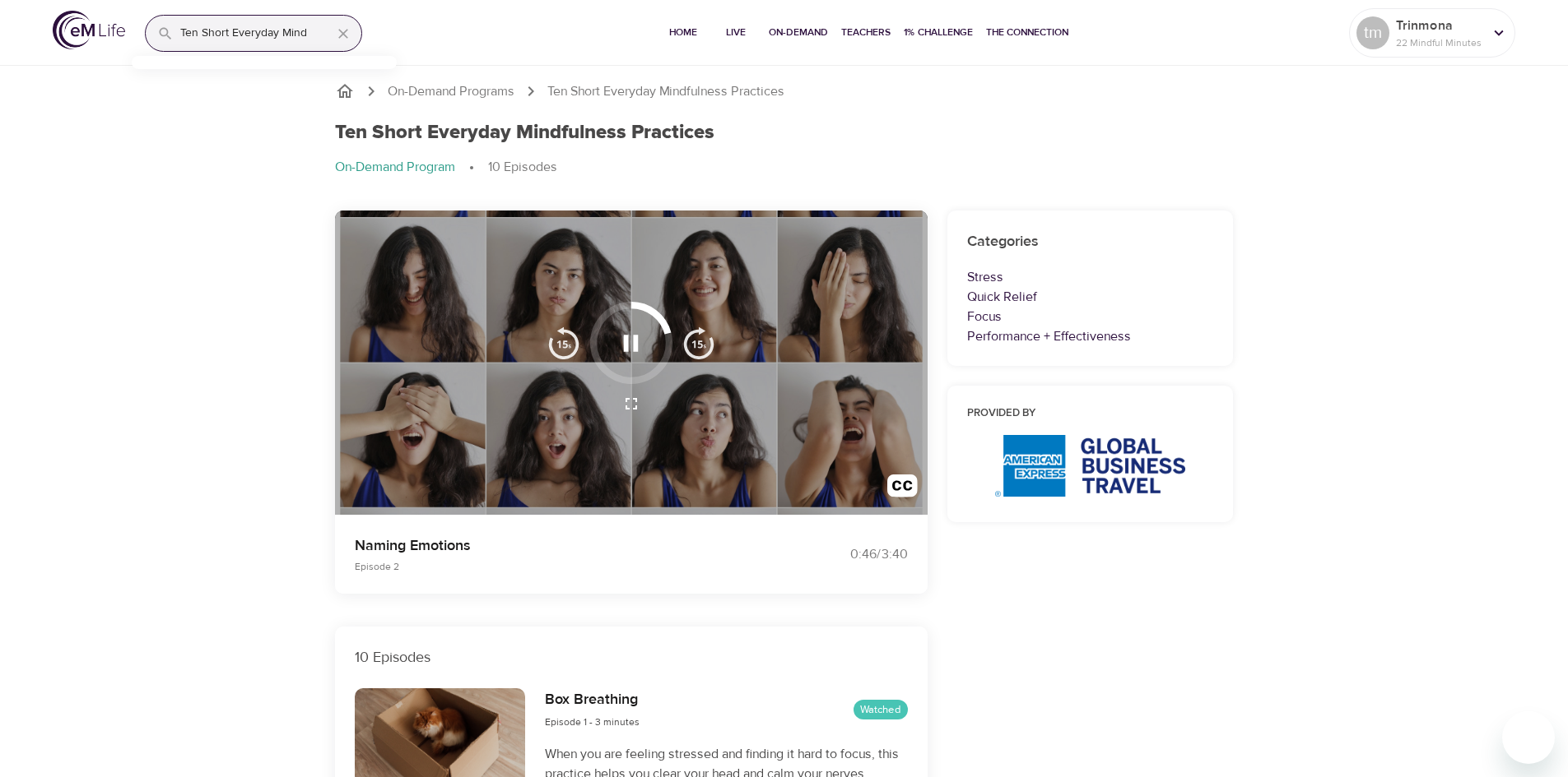
click at [631, 345] on icon "button" at bounding box center [631, 343] width 29 height 29
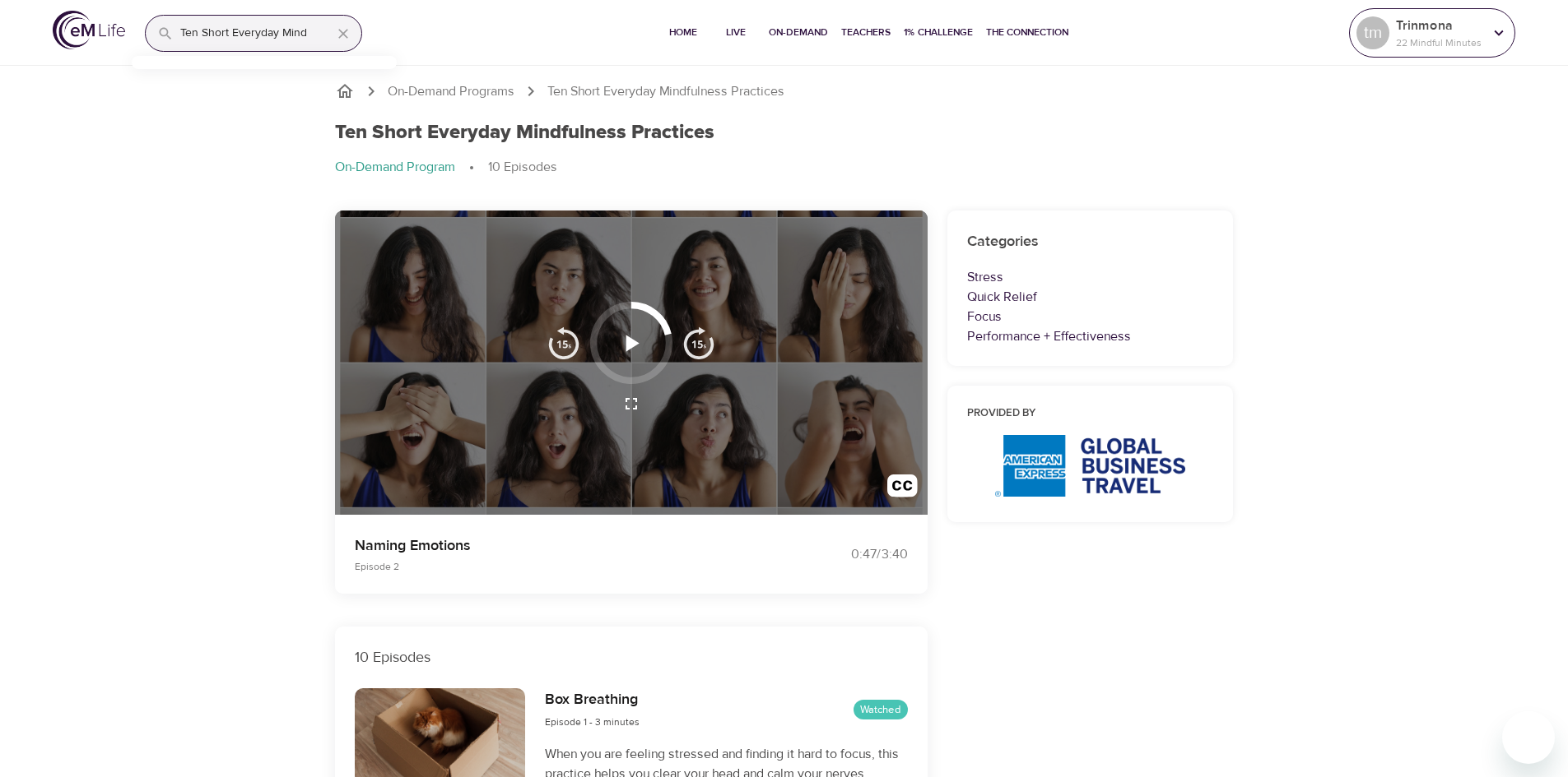
click at [1466, 46] on p "22 Mindful Minutes" at bounding box center [1439, 42] width 88 height 15
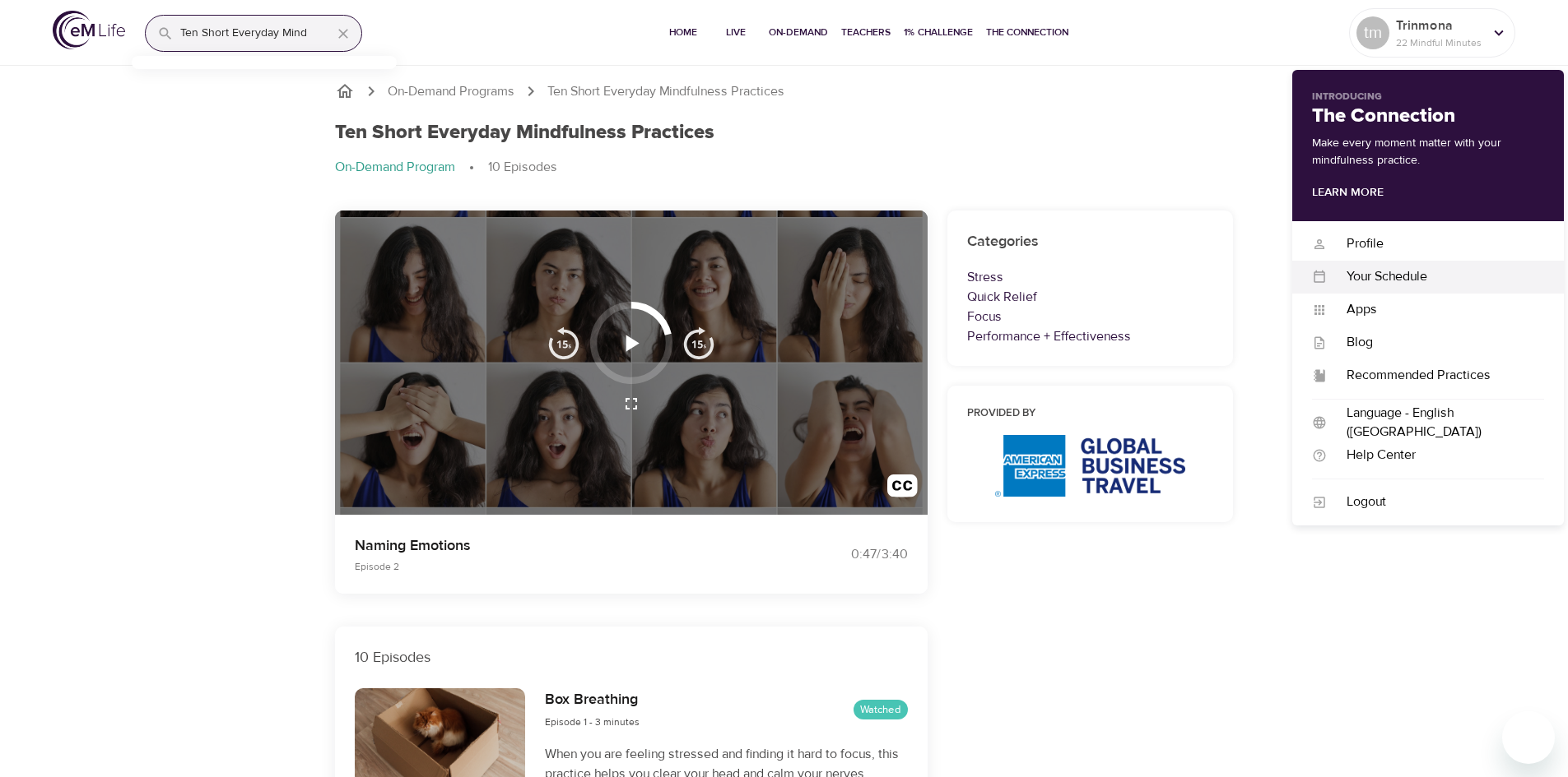
click at [1407, 278] on div "Your Schedule" at bounding box center [1435, 276] width 218 height 19
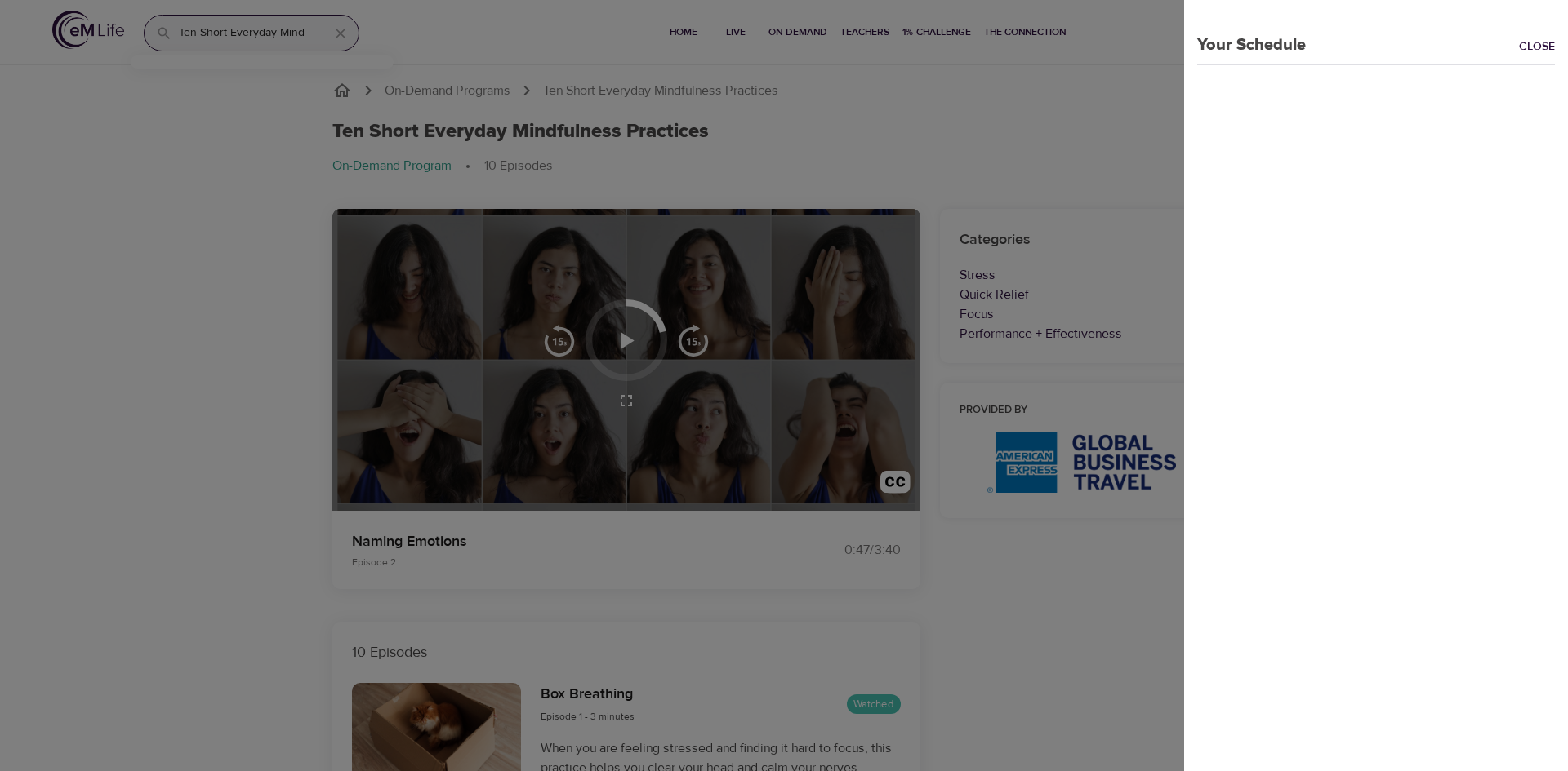
click at [1531, 46] on link "Close" at bounding box center [1543, 47] width 49 height 18
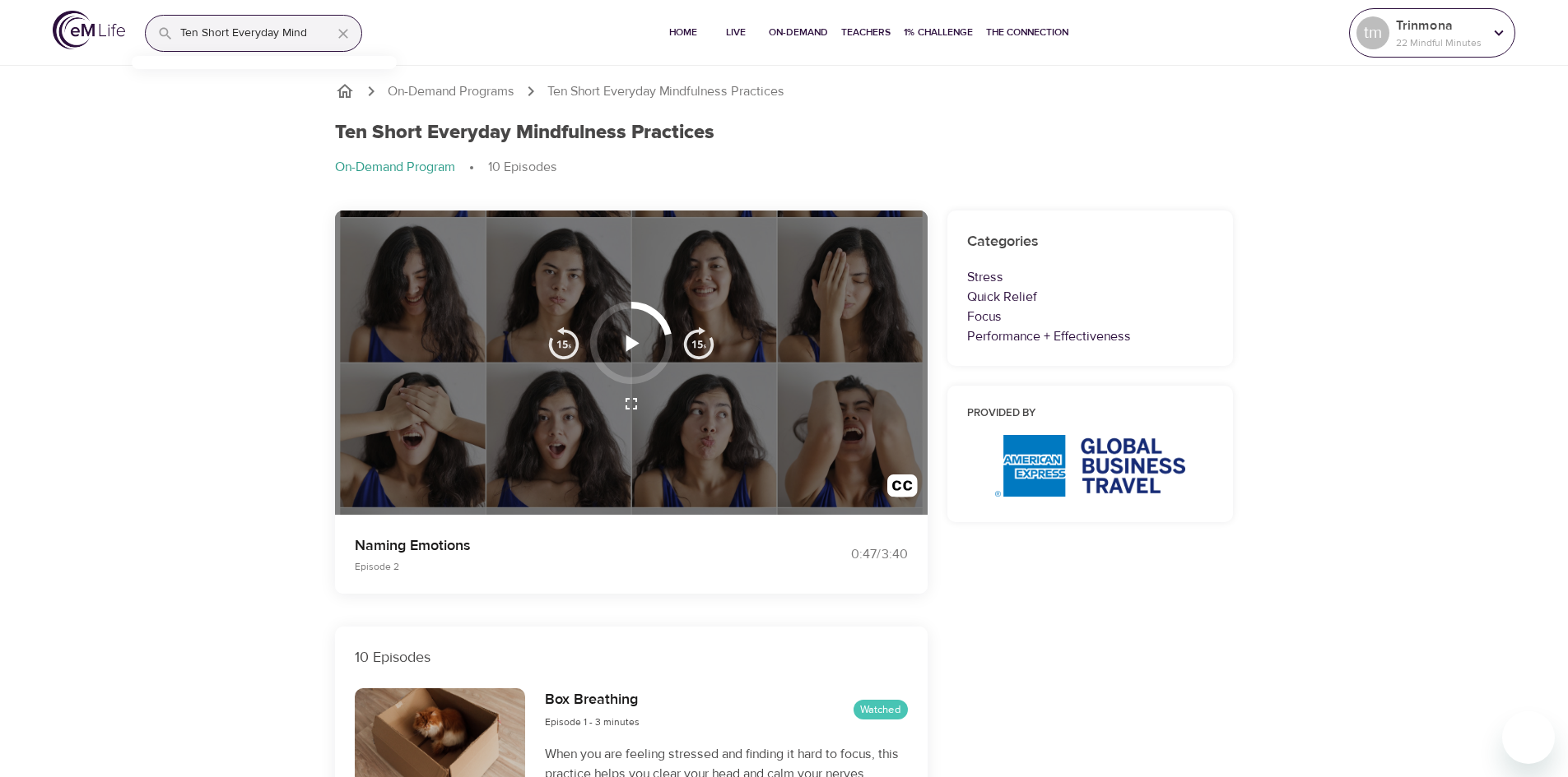
click at [1411, 44] on p "22 Mindful Minutes" at bounding box center [1439, 42] width 88 height 15
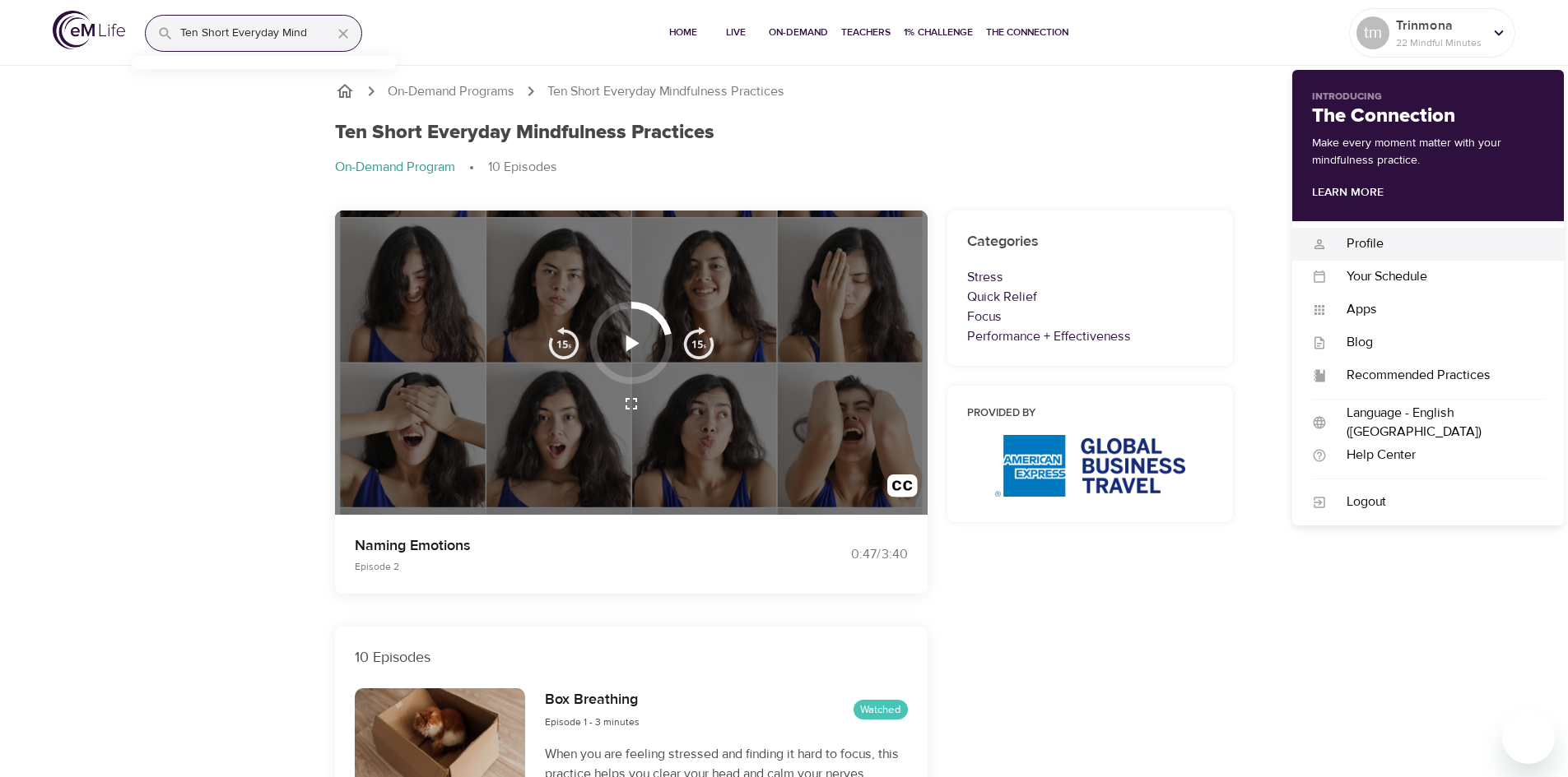
click at [1354, 243] on div "Profile" at bounding box center [1435, 243] width 218 height 19
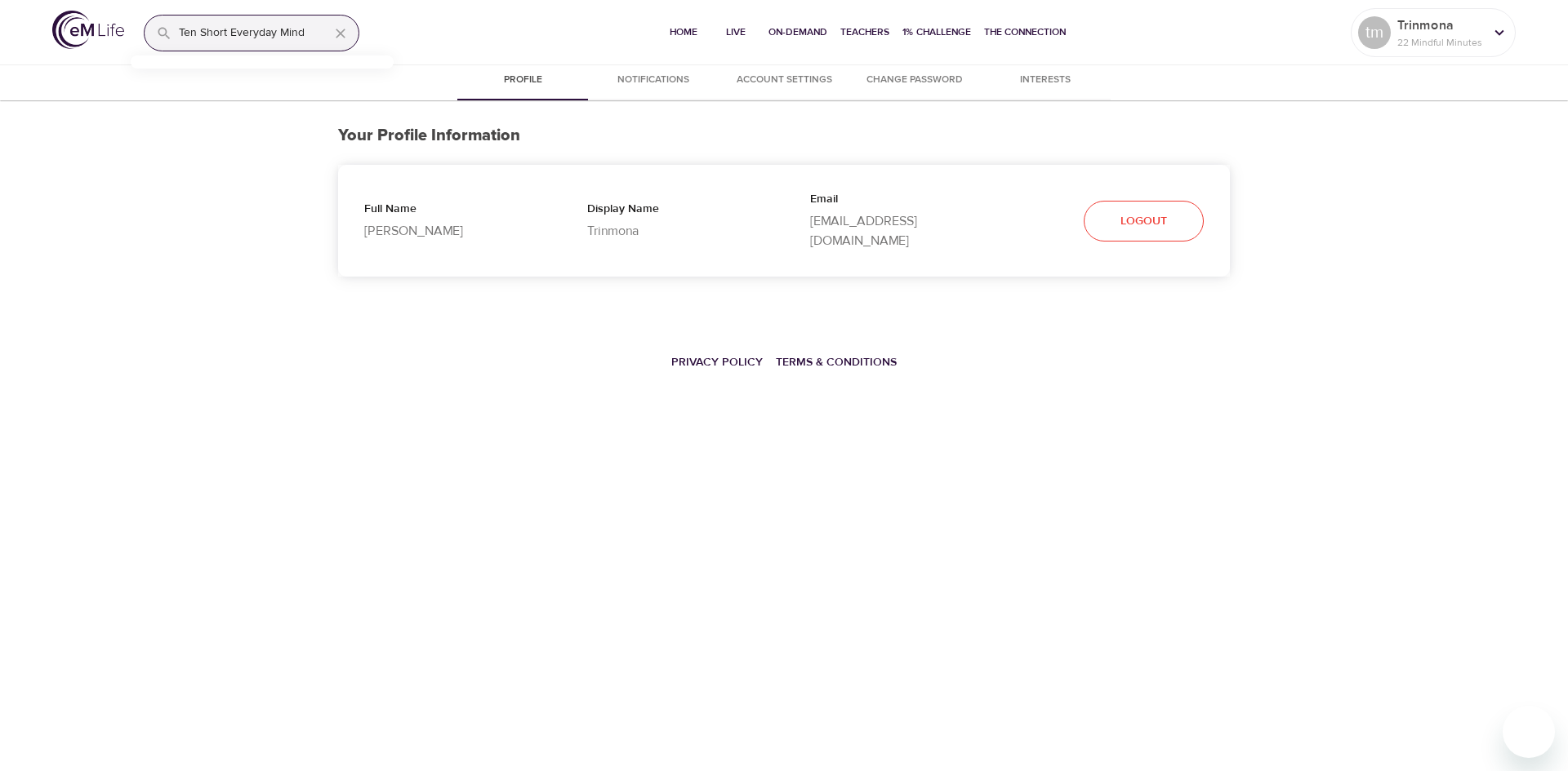
select select "10"
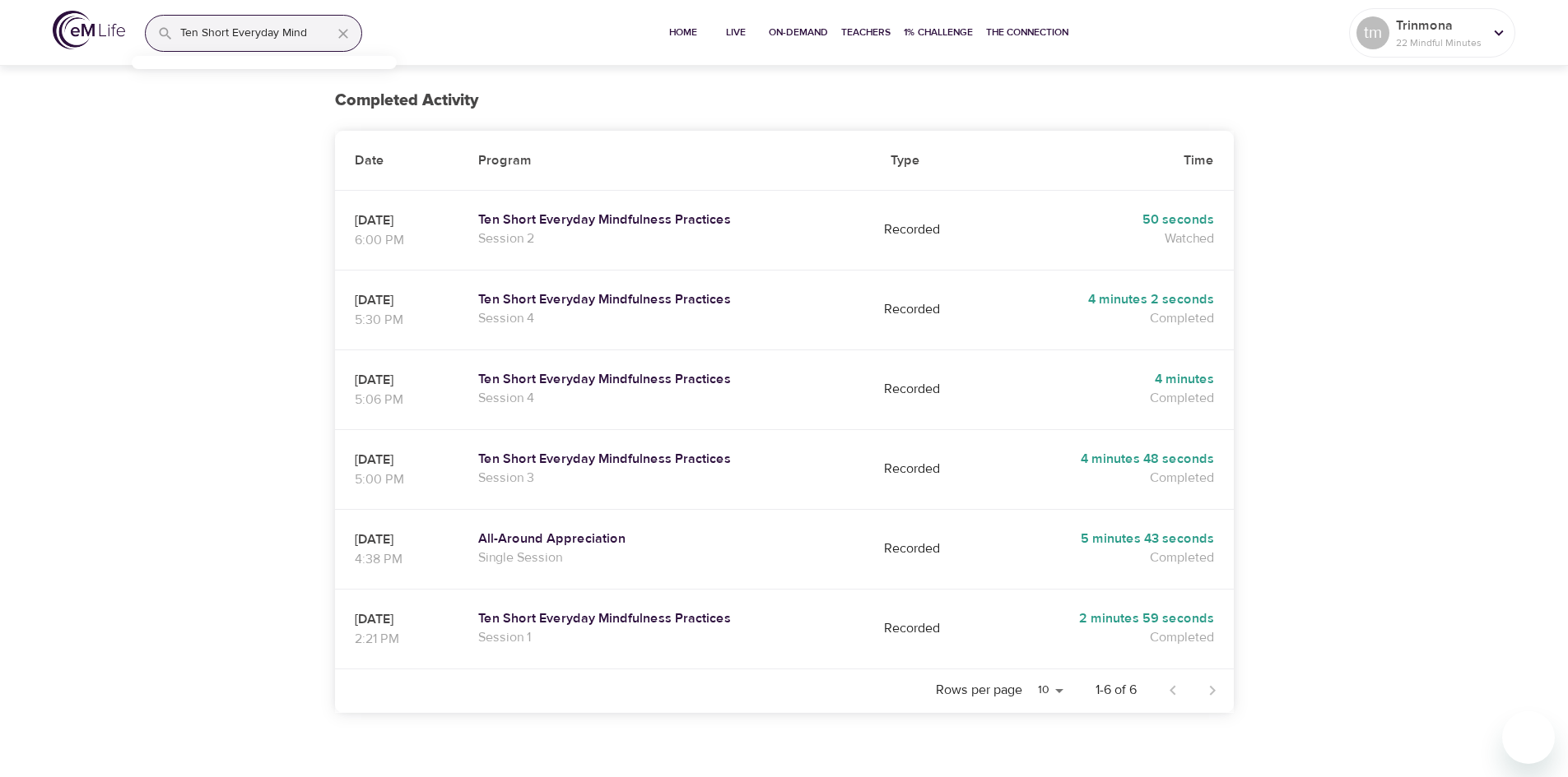
scroll to position [247, 0]
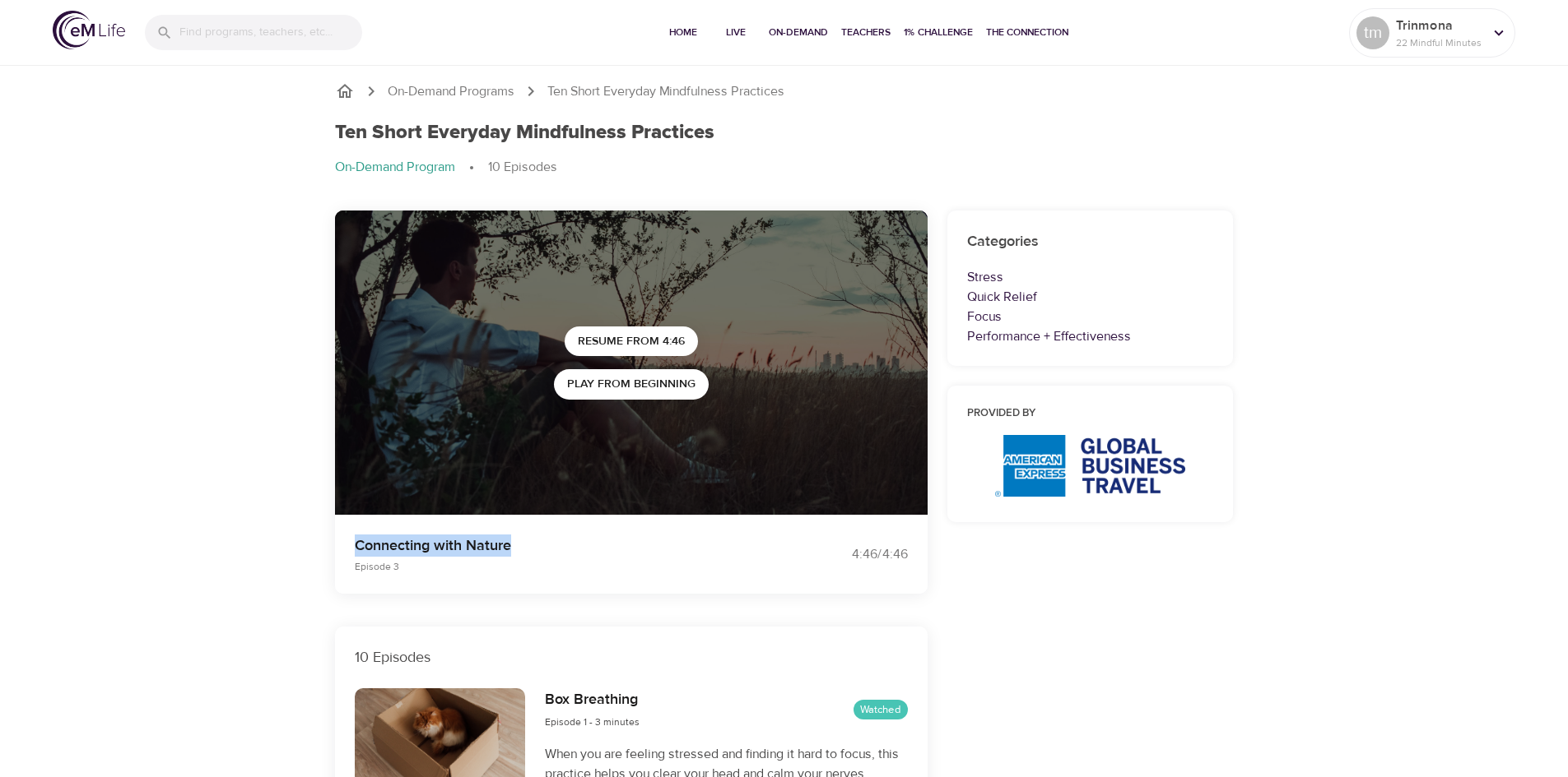
drag, startPoint x: 526, startPoint y: 546, endPoint x: 358, endPoint y: 545, distance: 168.0
click at [358, 545] on p "Connecting with Nature" at bounding box center [559, 545] width 409 height 22
copy p "Connecting with Nature"
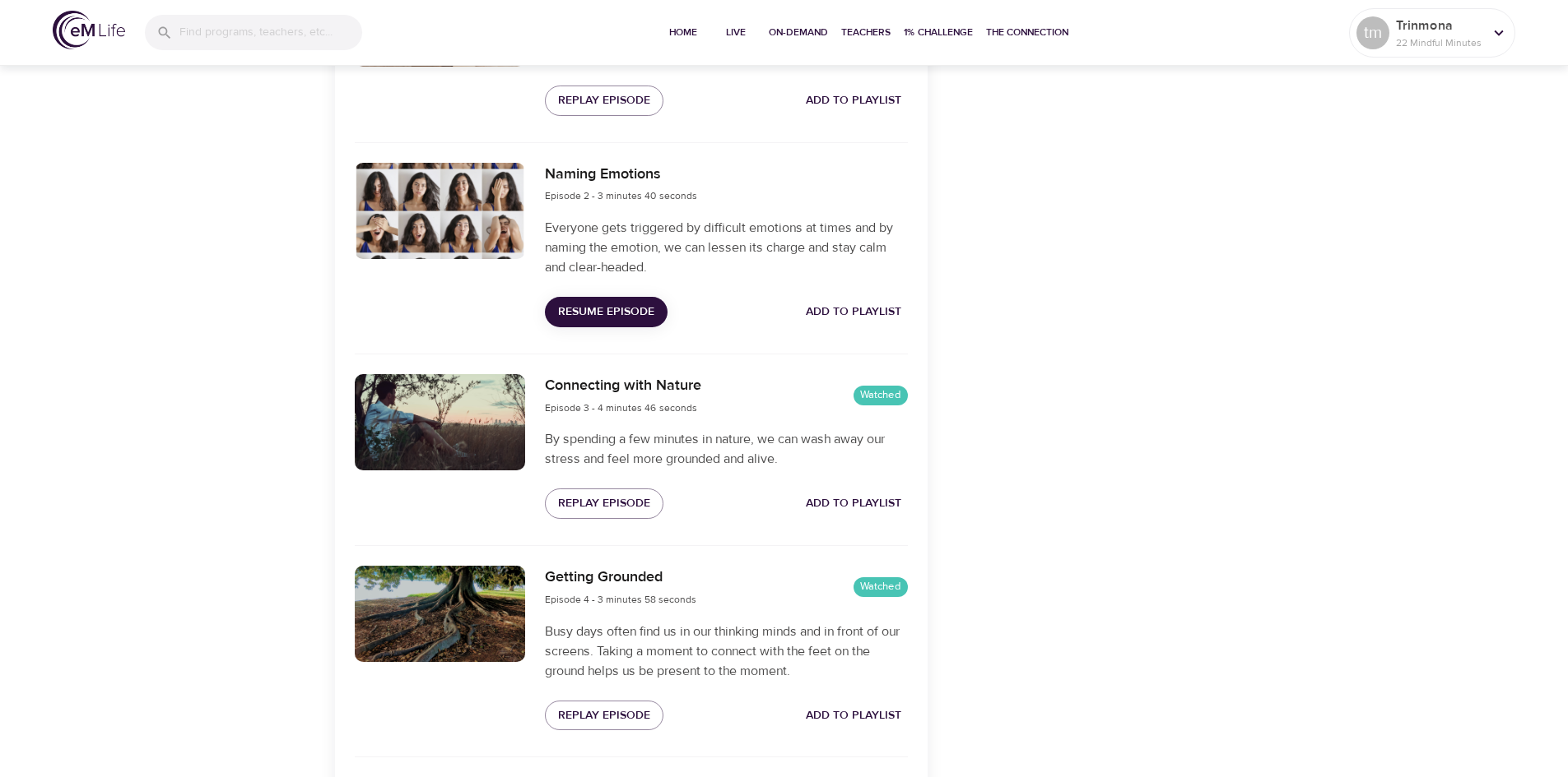
scroll to position [741, 0]
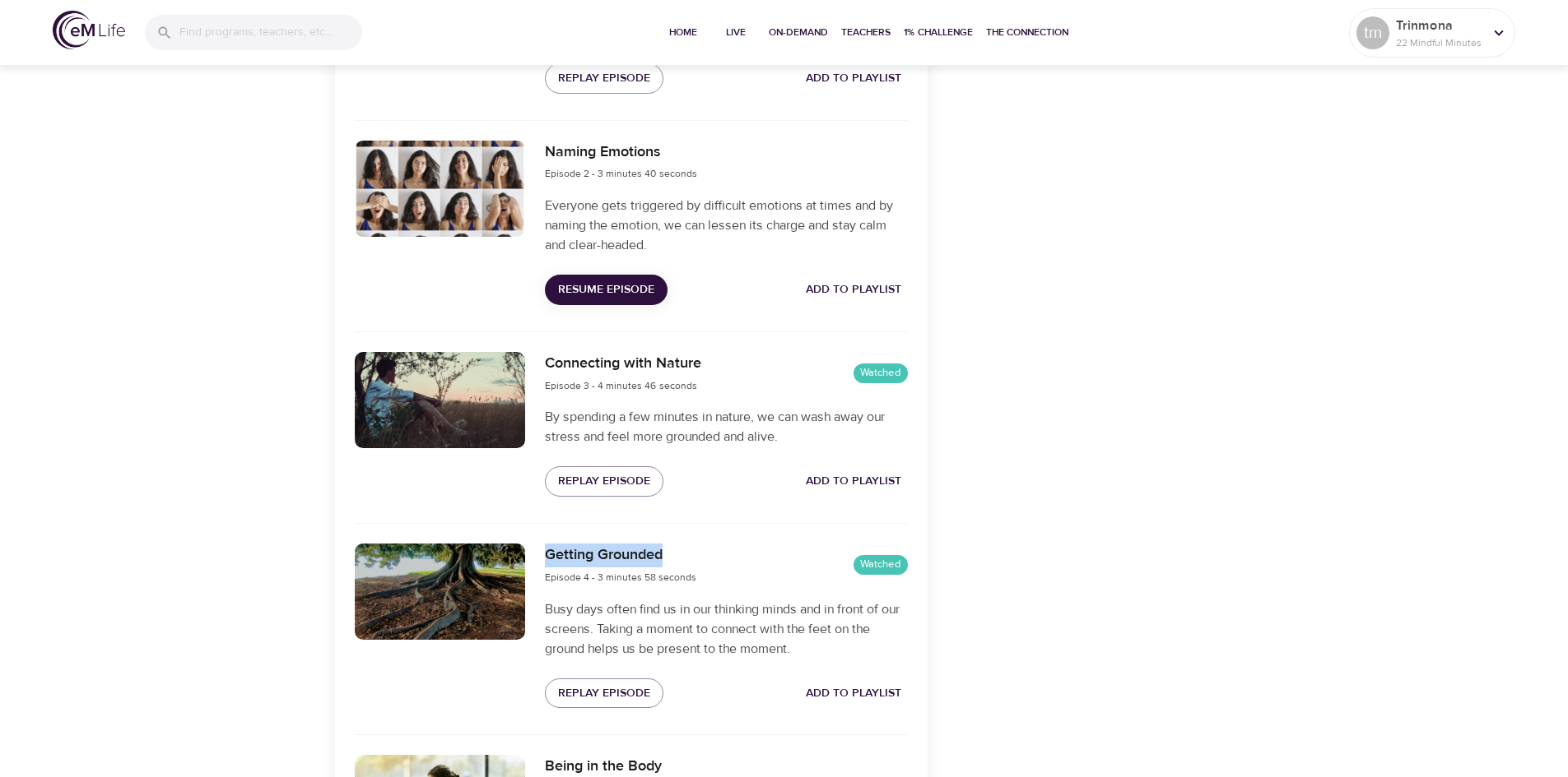
drag, startPoint x: 673, startPoint y: 559, endPoint x: 547, endPoint y: 554, distance: 126.1
click at [547, 554] on h6 "Getting Grounded" at bounding box center [620, 555] width 151 height 24
copy h6 "Getting Grounded"
